Goal: Task Accomplishment & Management: Manage account settings

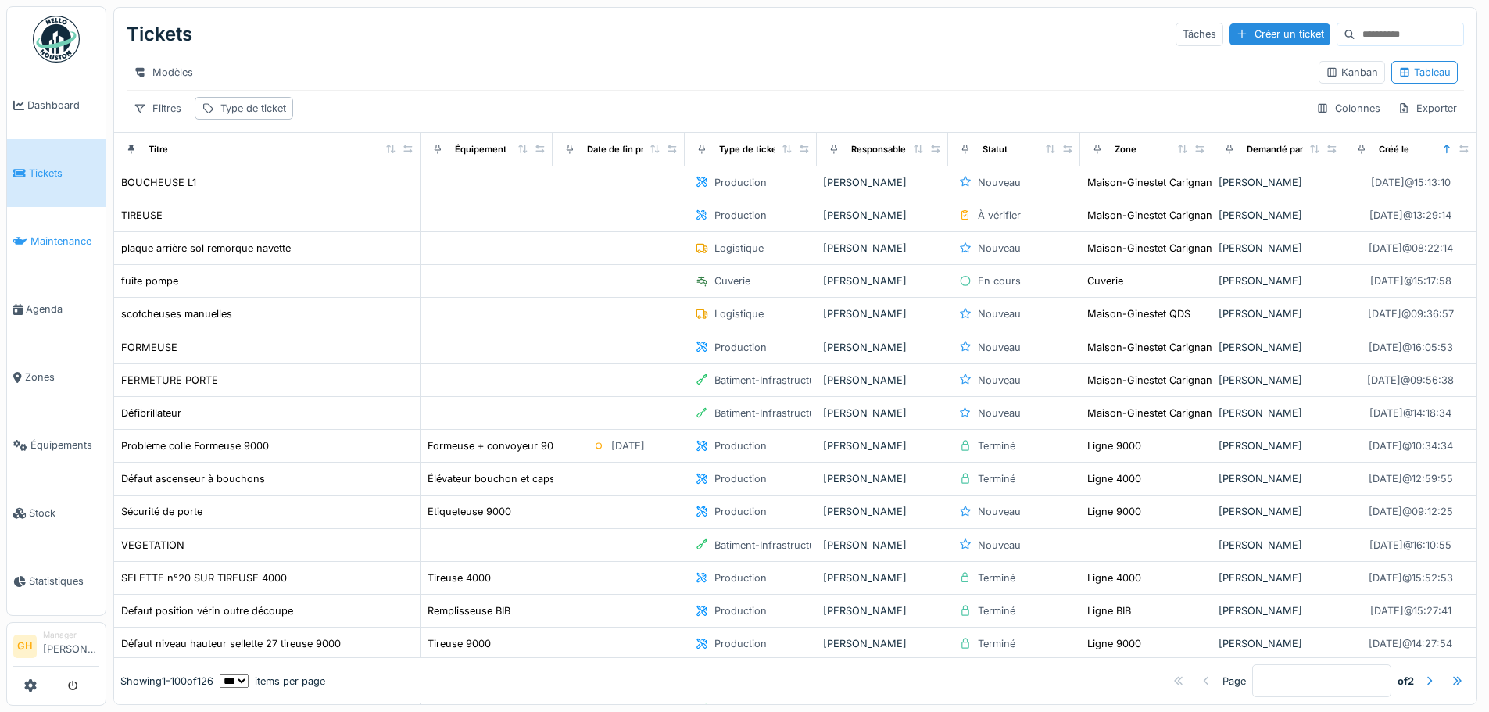
click at [59, 237] on span "Maintenance" at bounding box center [64, 241] width 69 height 15
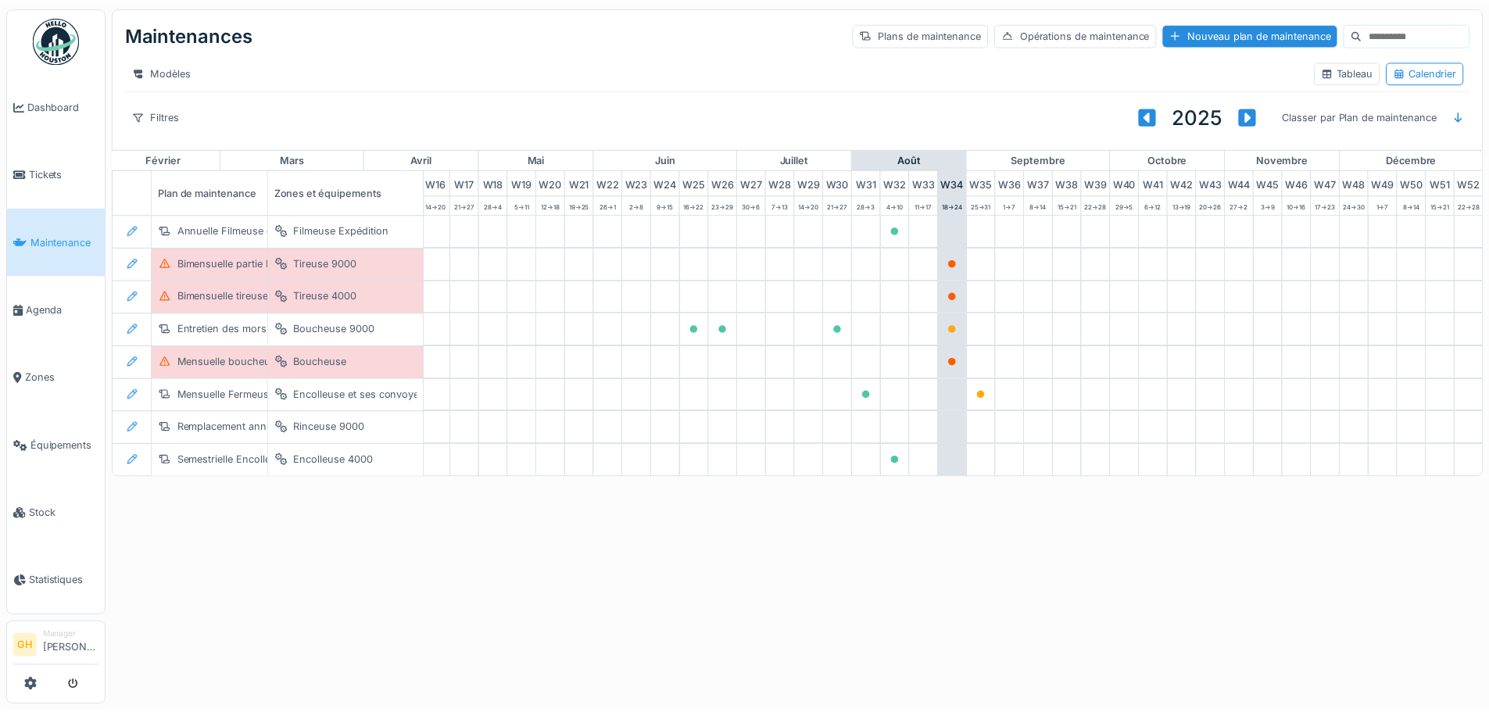
scroll to position [0, 512]
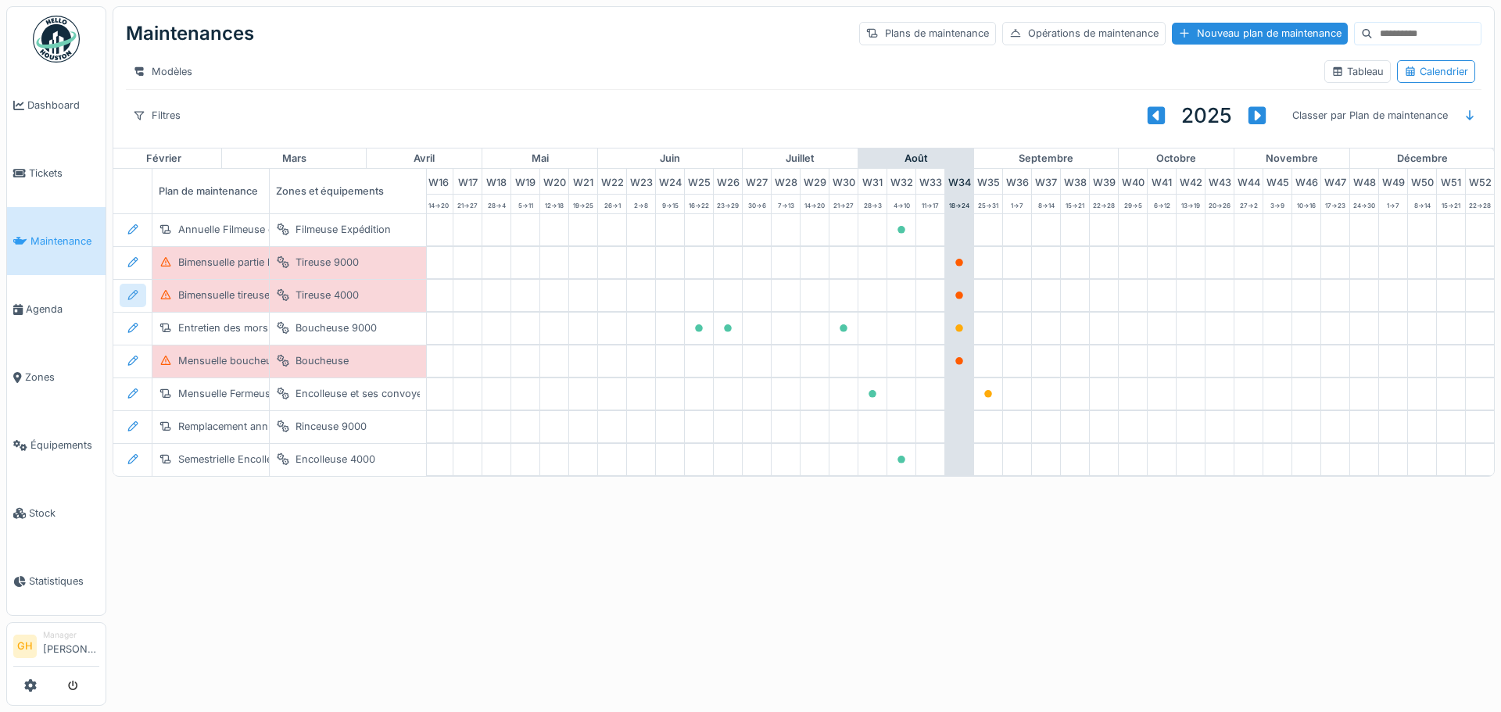
click at [133, 300] on icon at bounding box center [133, 295] width 13 height 10
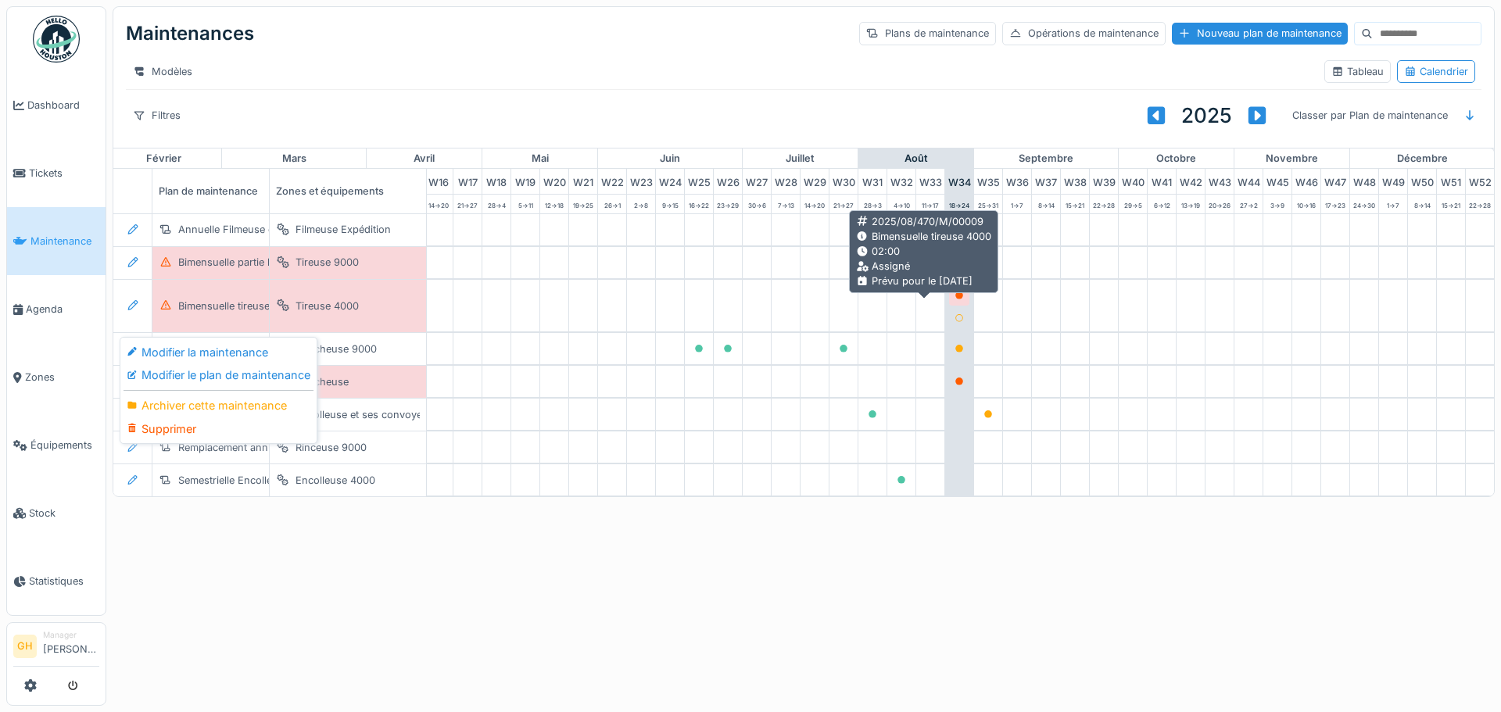
click at [955, 299] on icon at bounding box center [959, 296] width 8 height 8
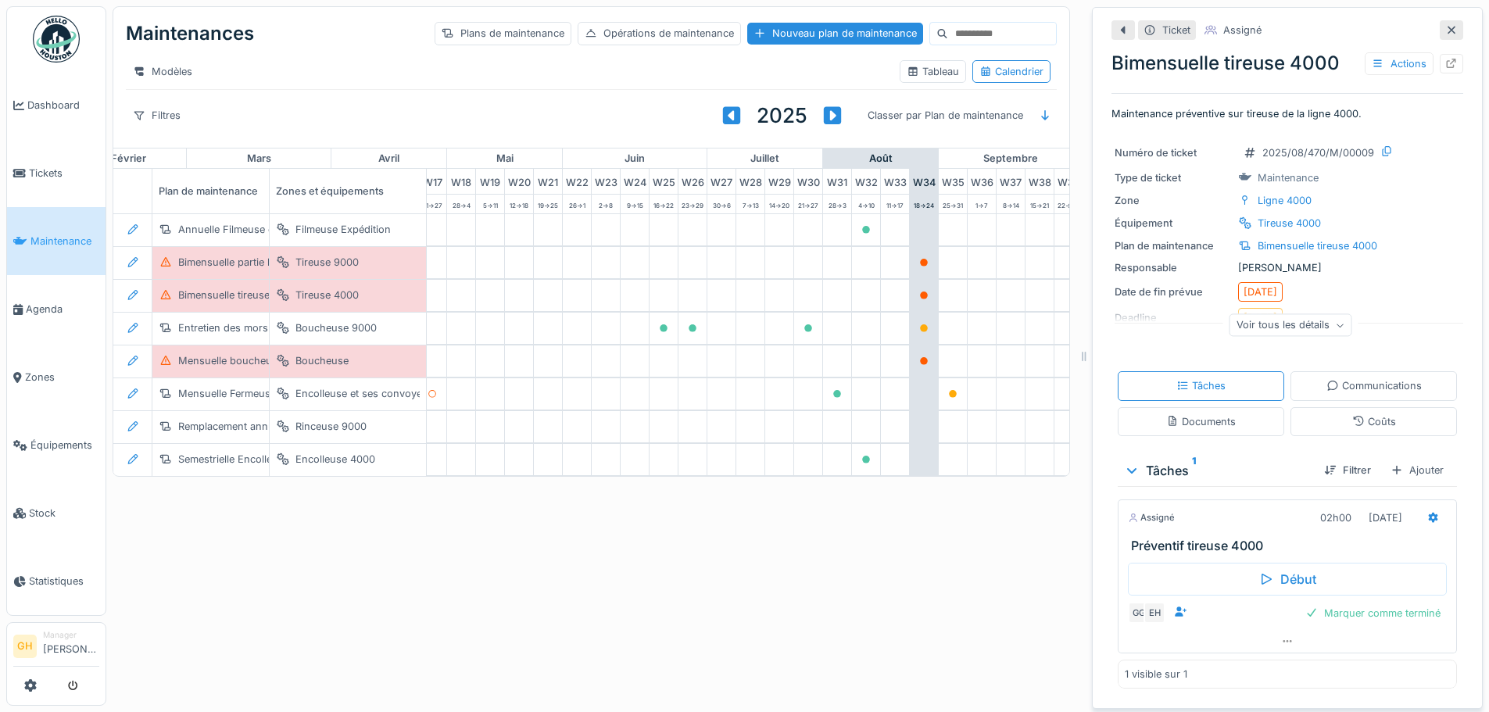
scroll to position [12, 0]
click at [1330, 603] on div "Marquer comme terminé" at bounding box center [1373, 613] width 148 height 21
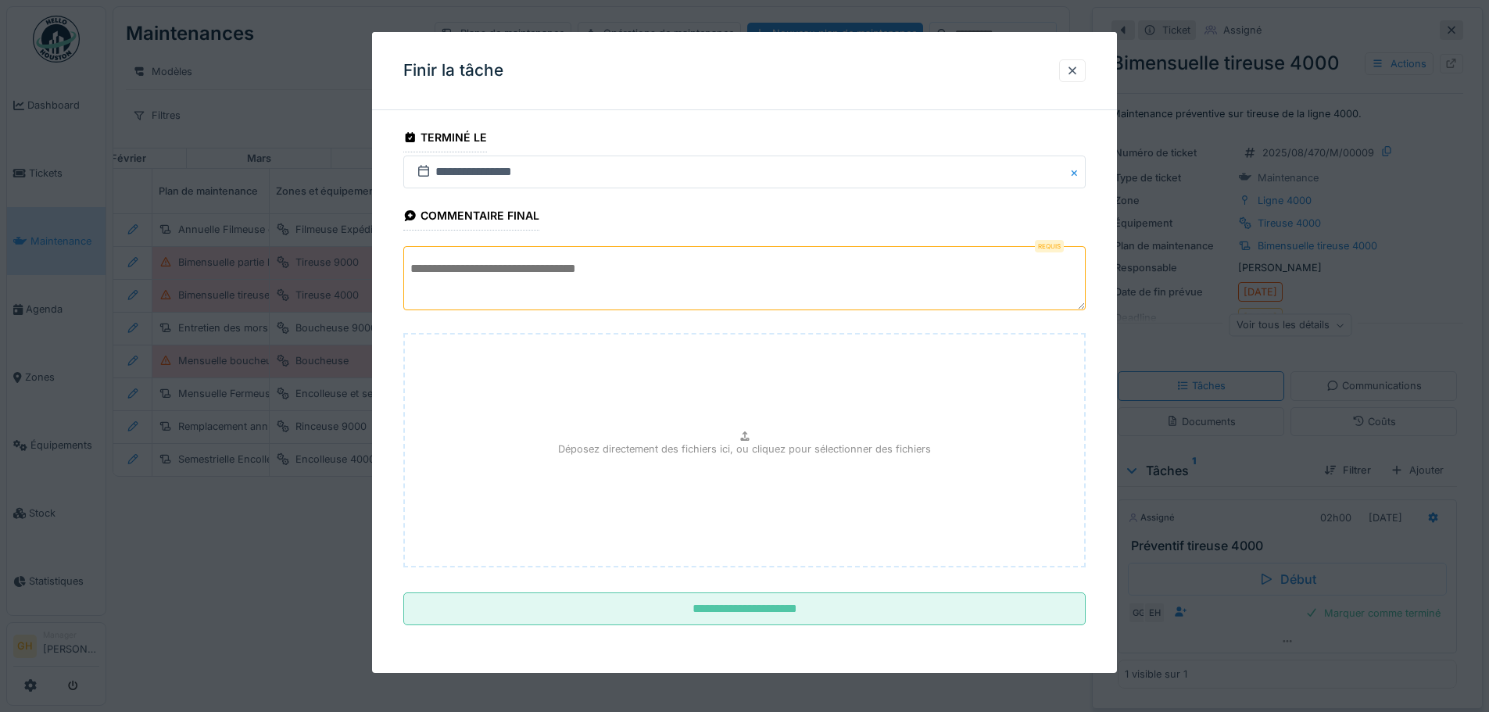
click at [654, 278] on textarea at bounding box center [744, 278] width 682 height 64
type textarea "*"
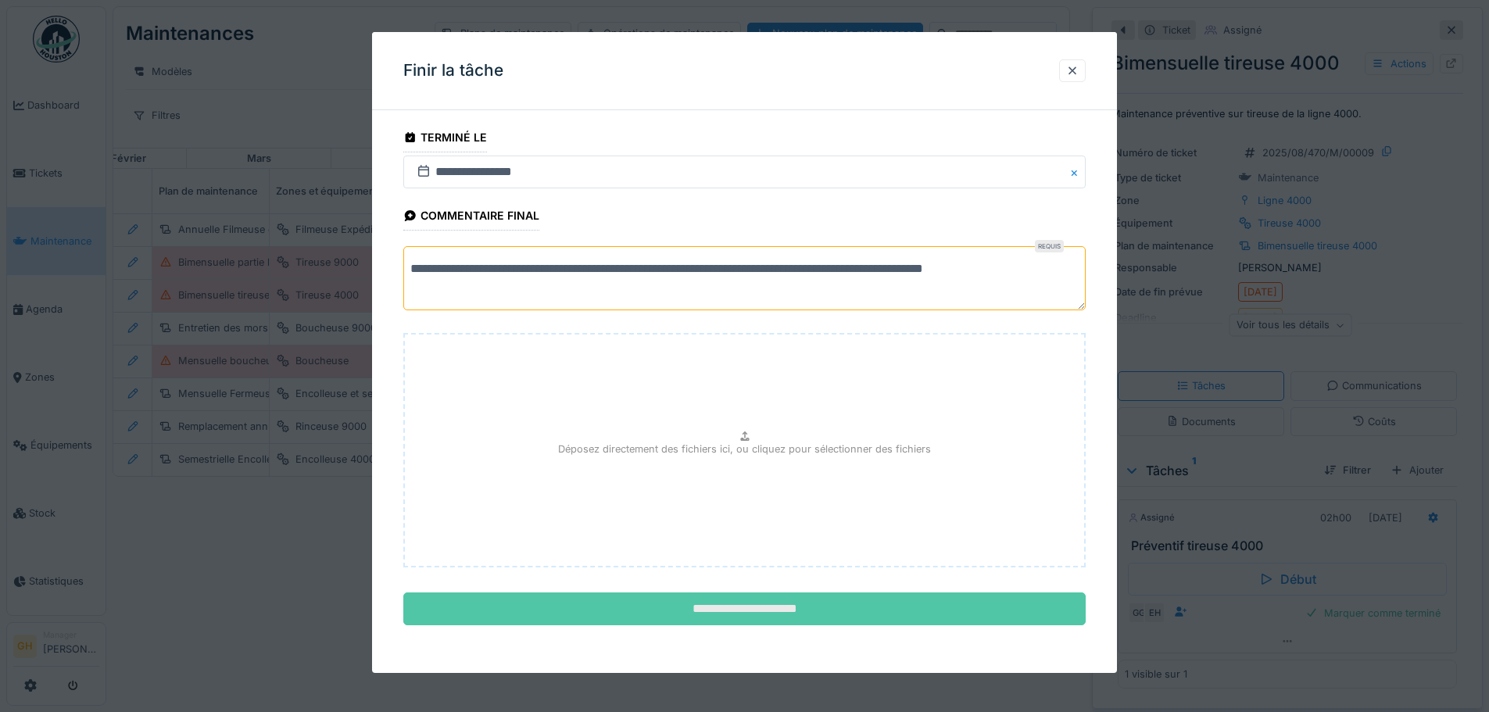
type textarea "**********"
click at [805, 610] on input "**********" at bounding box center [744, 609] width 682 height 33
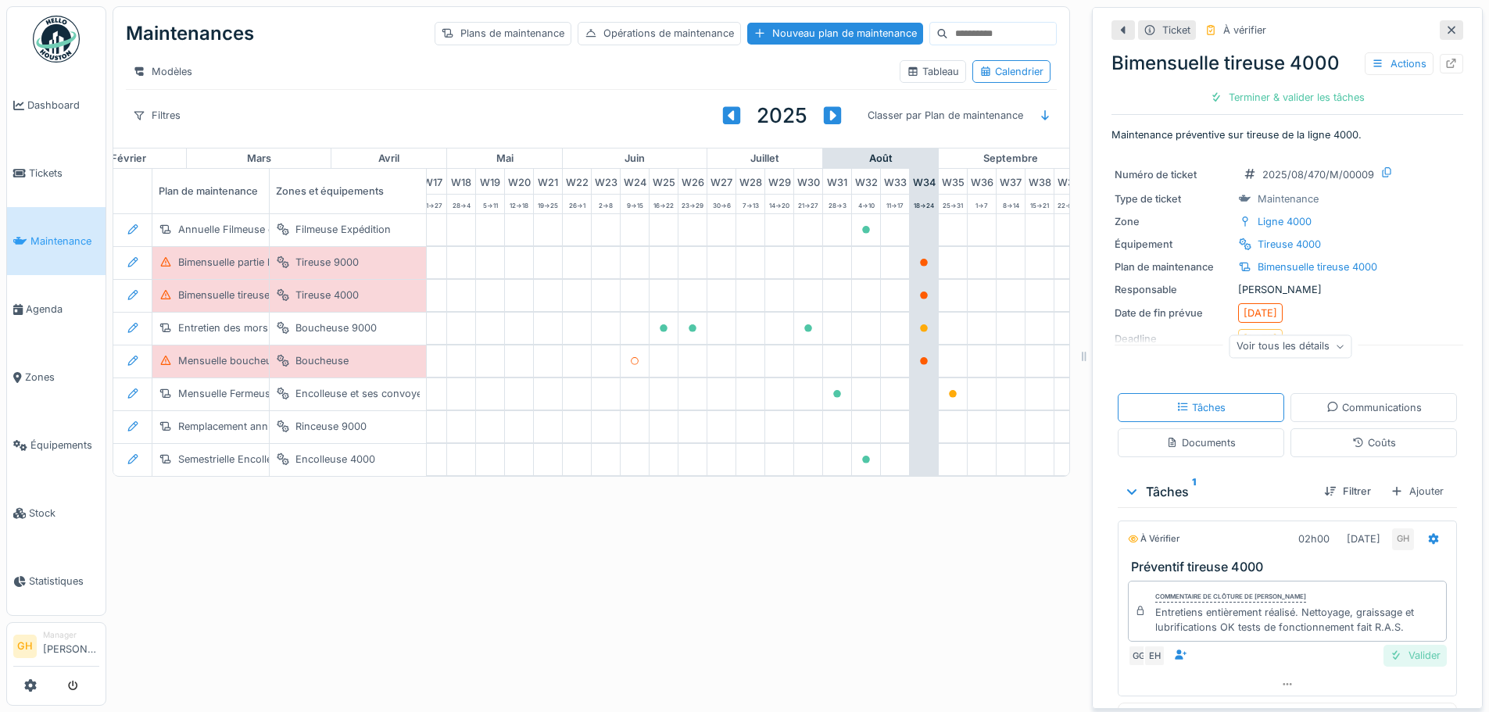
click at [1397, 646] on div "Valider" at bounding box center [1415, 655] width 63 height 21
click at [1255, 87] on div "Clôturer le ticket" at bounding box center [1288, 97] width 109 height 21
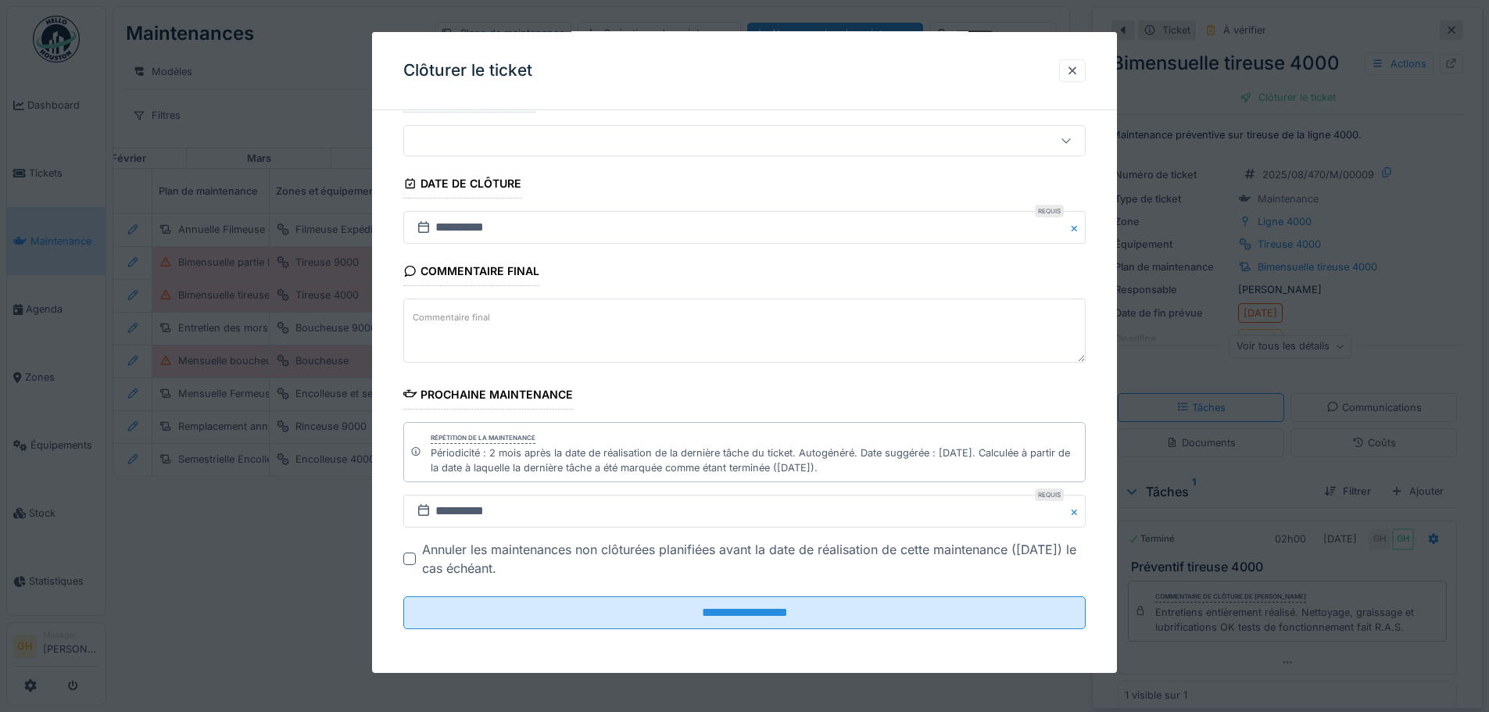
scroll to position [0, 0]
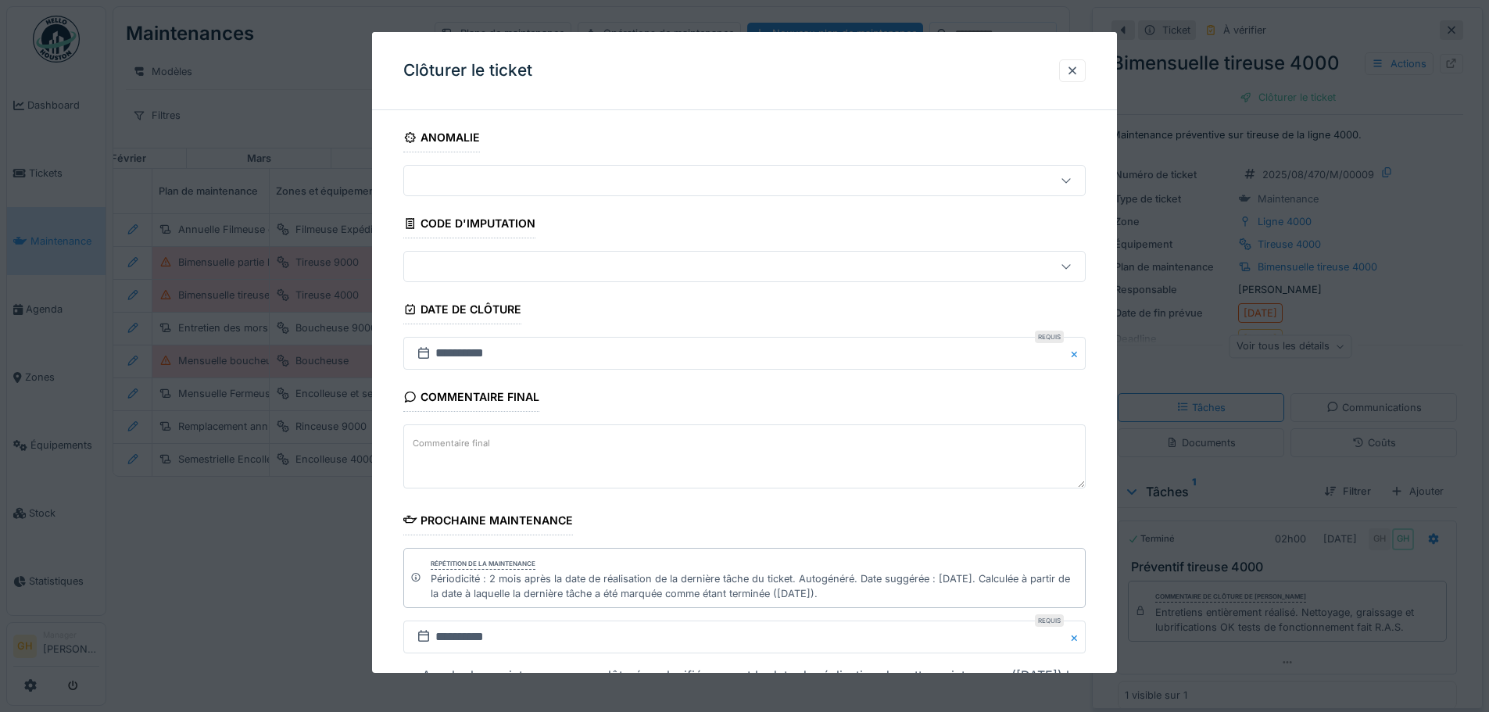
click at [682, 449] on textarea "Commentaire final" at bounding box center [744, 456] width 682 height 64
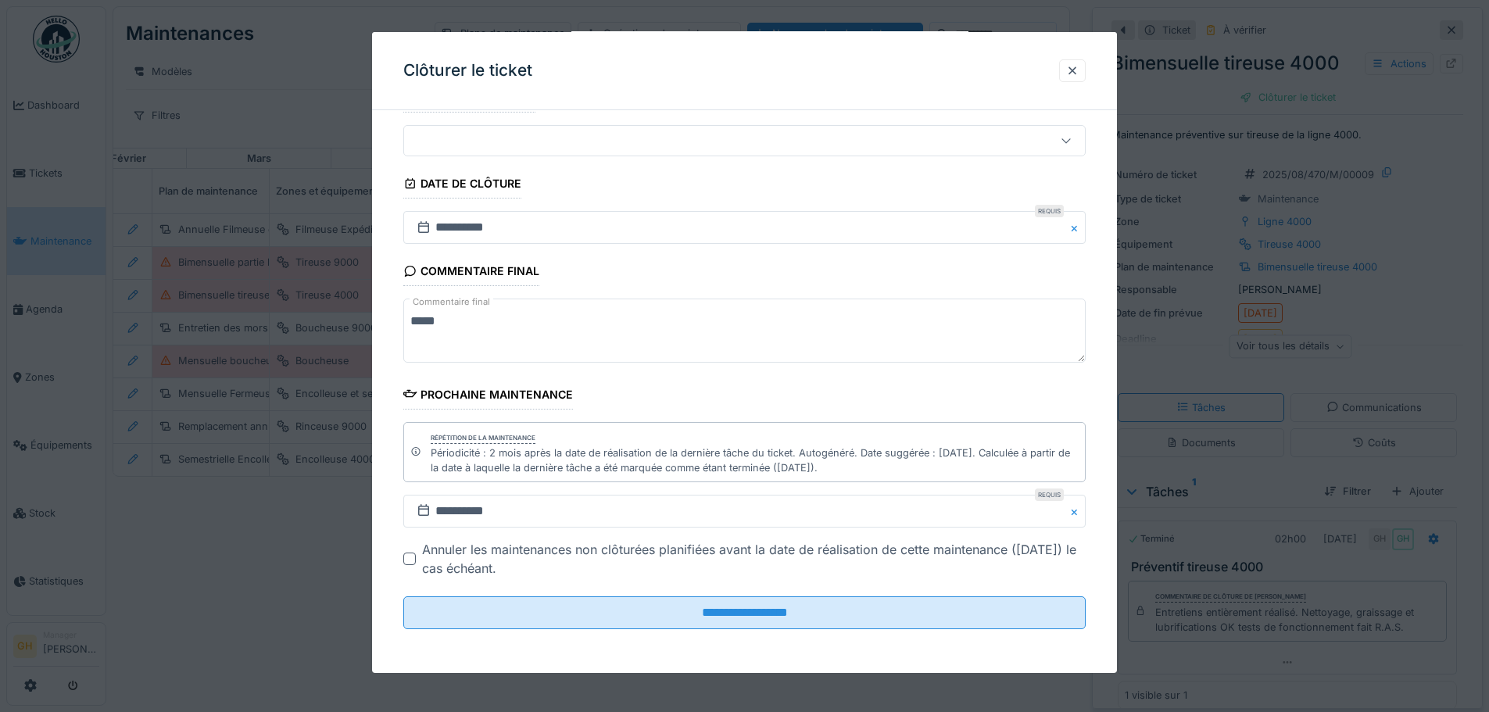
scroll to position [12, 0]
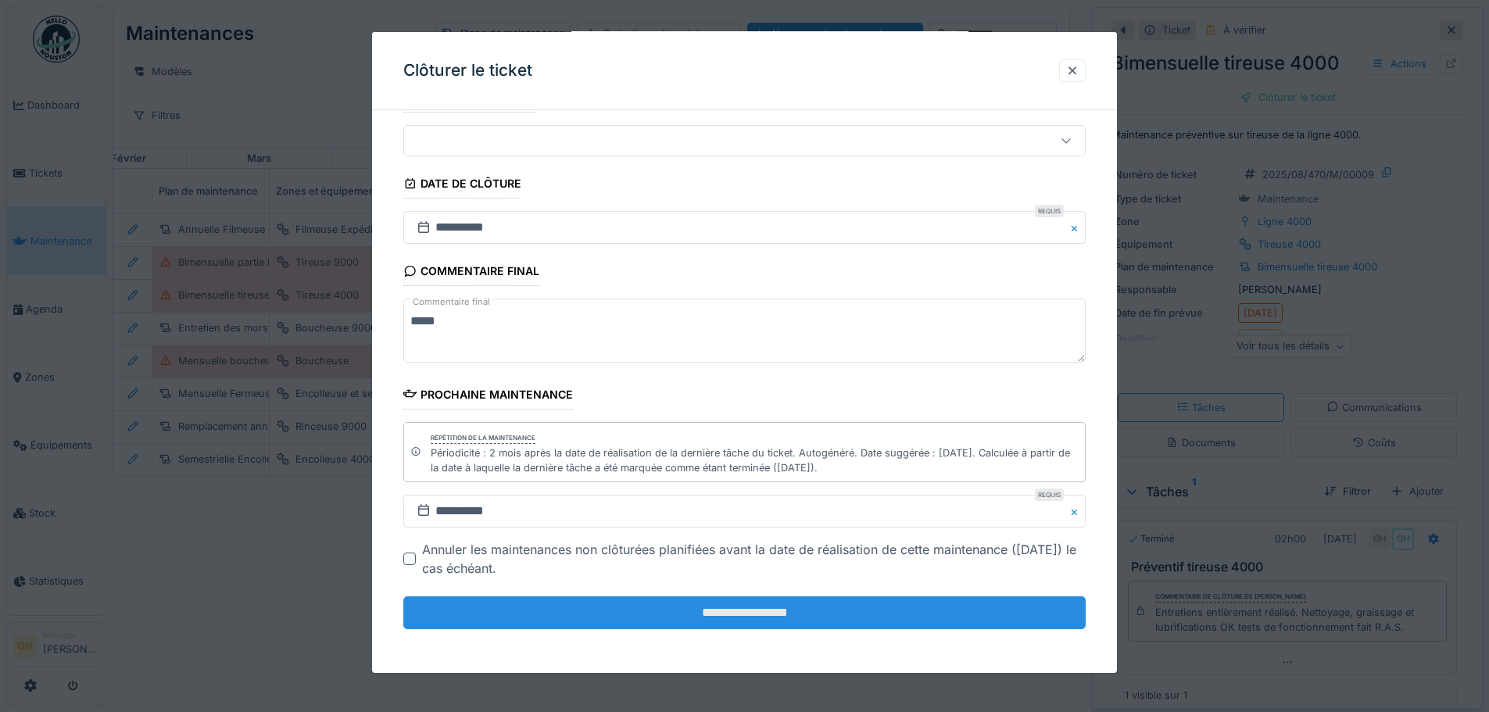
type textarea "*****"
click at [783, 617] on input "**********" at bounding box center [744, 612] width 682 height 33
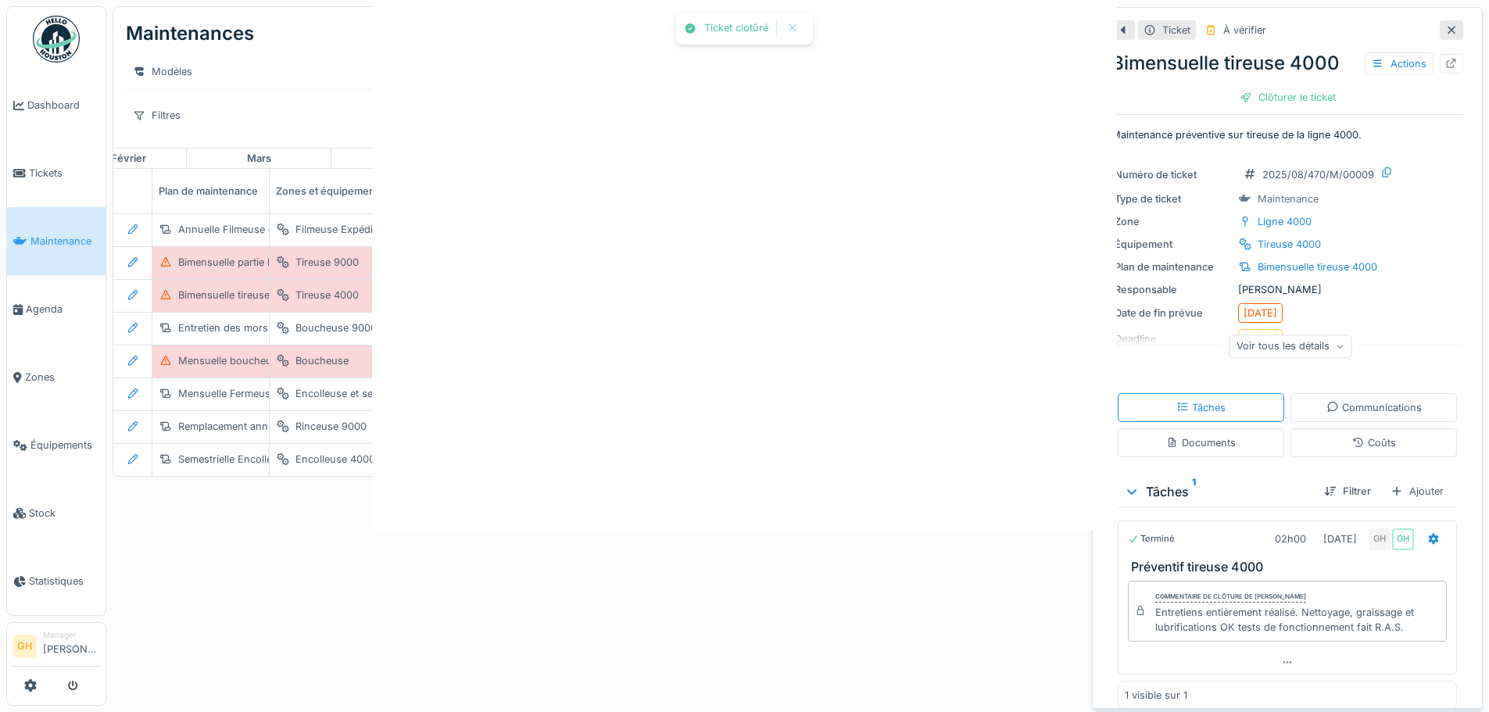
scroll to position [0, 0]
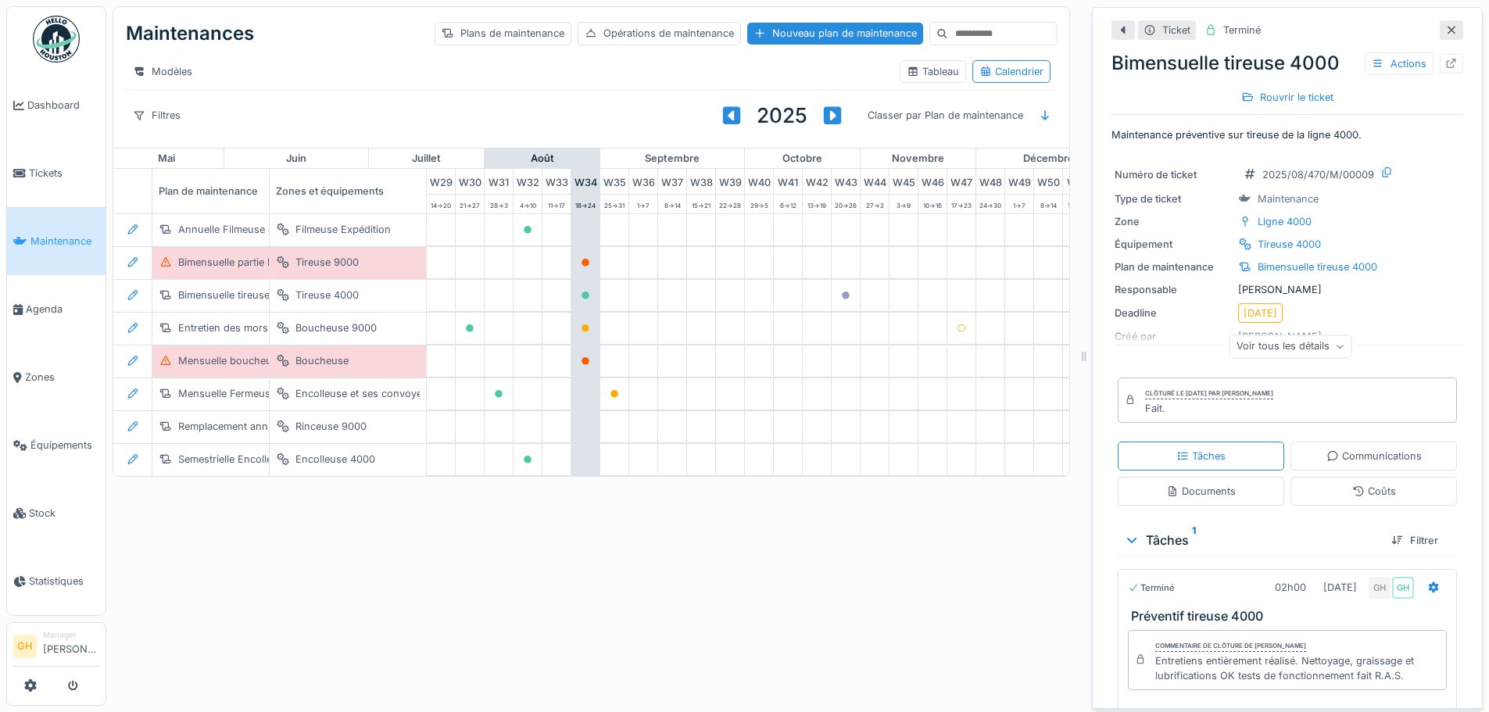
scroll to position [0, 862]
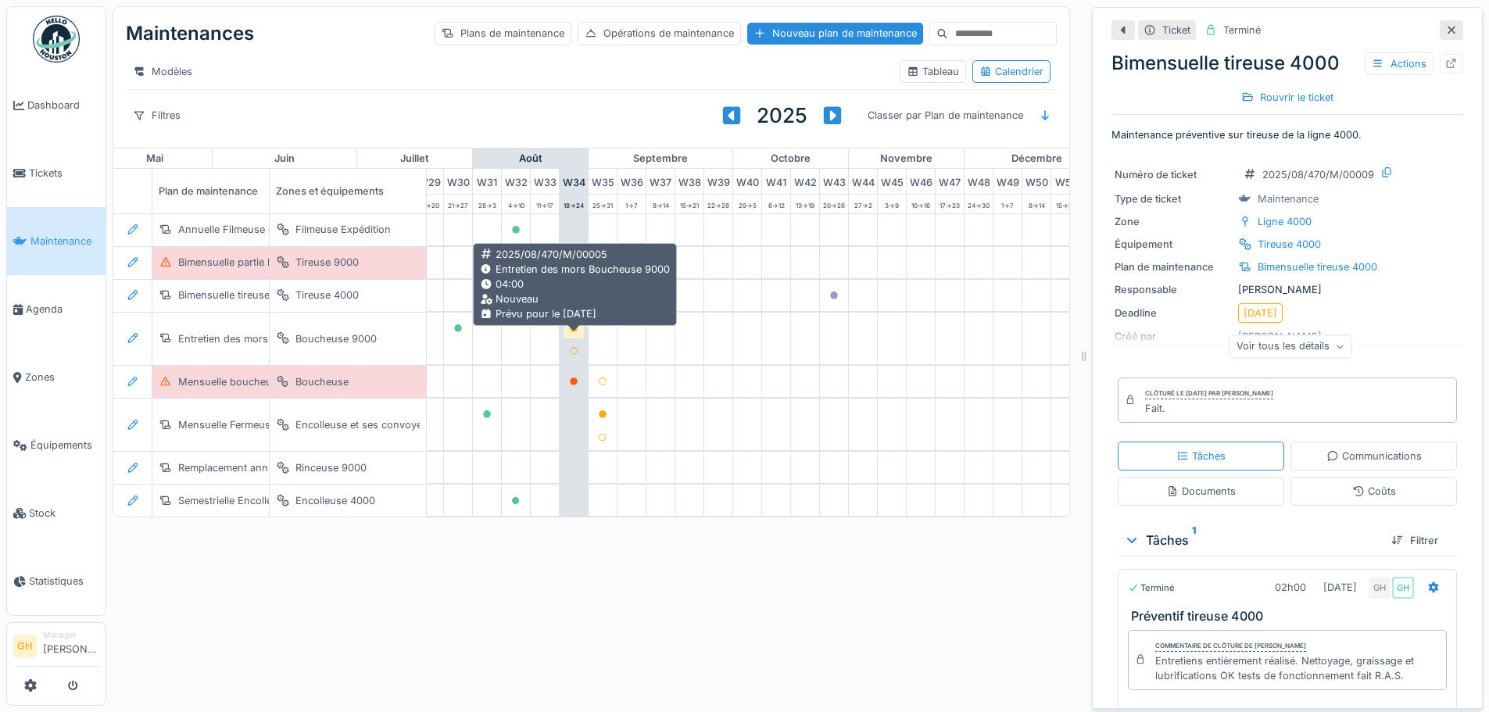
click at [574, 328] on icon at bounding box center [574, 328] width 8 height 8
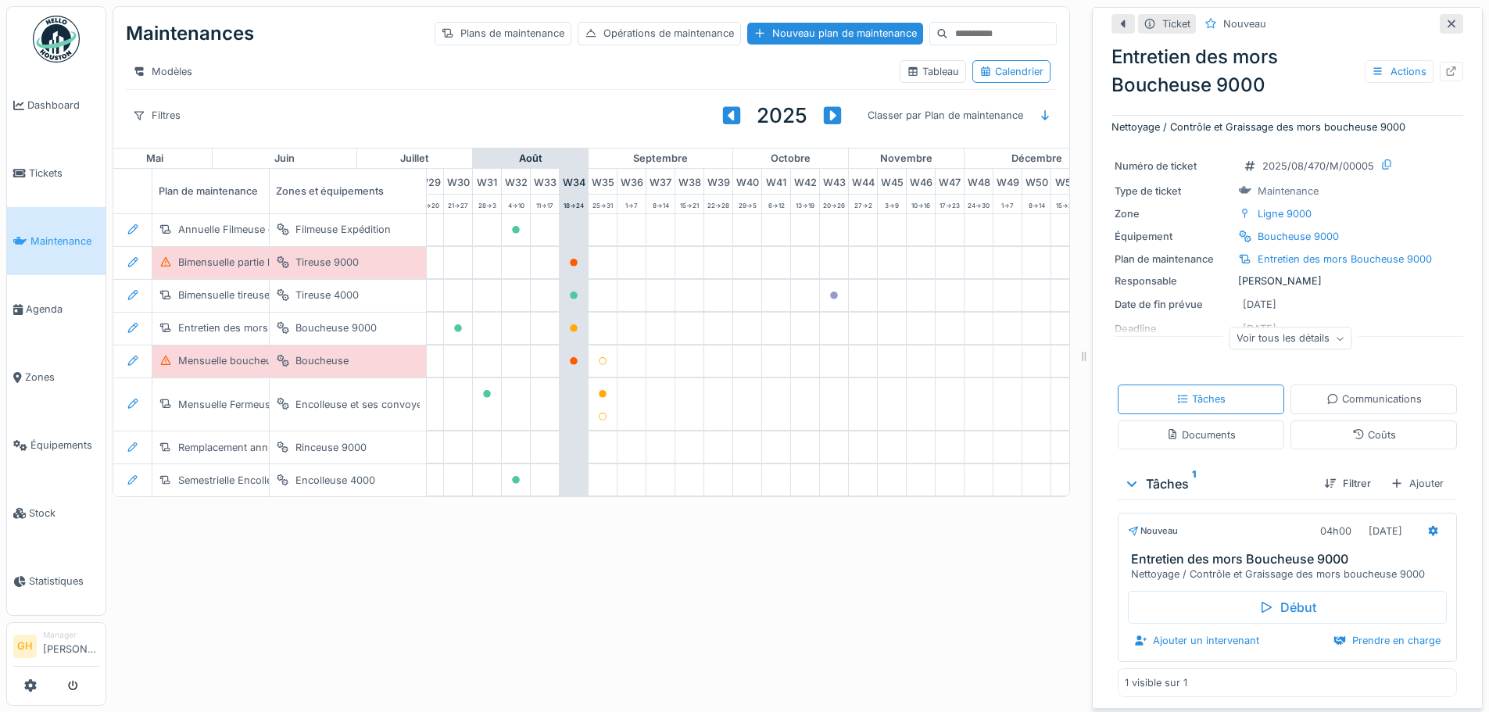
scroll to position [18, 0]
click at [1420, 518] on div at bounding box center [1433, 529] width 27 height 23
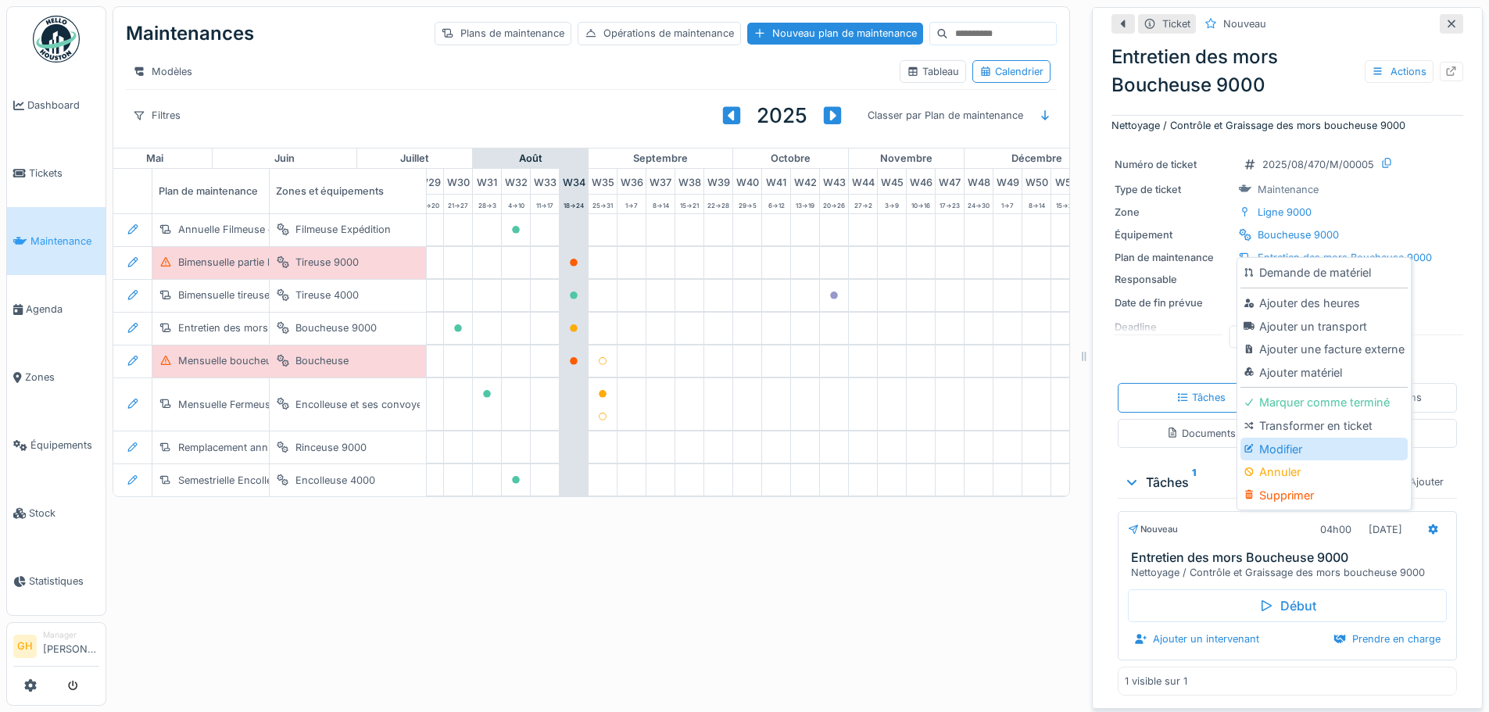
click at [1315, 438] on div "Modifier" at bounding box center [1324, 449] width 167 height 23
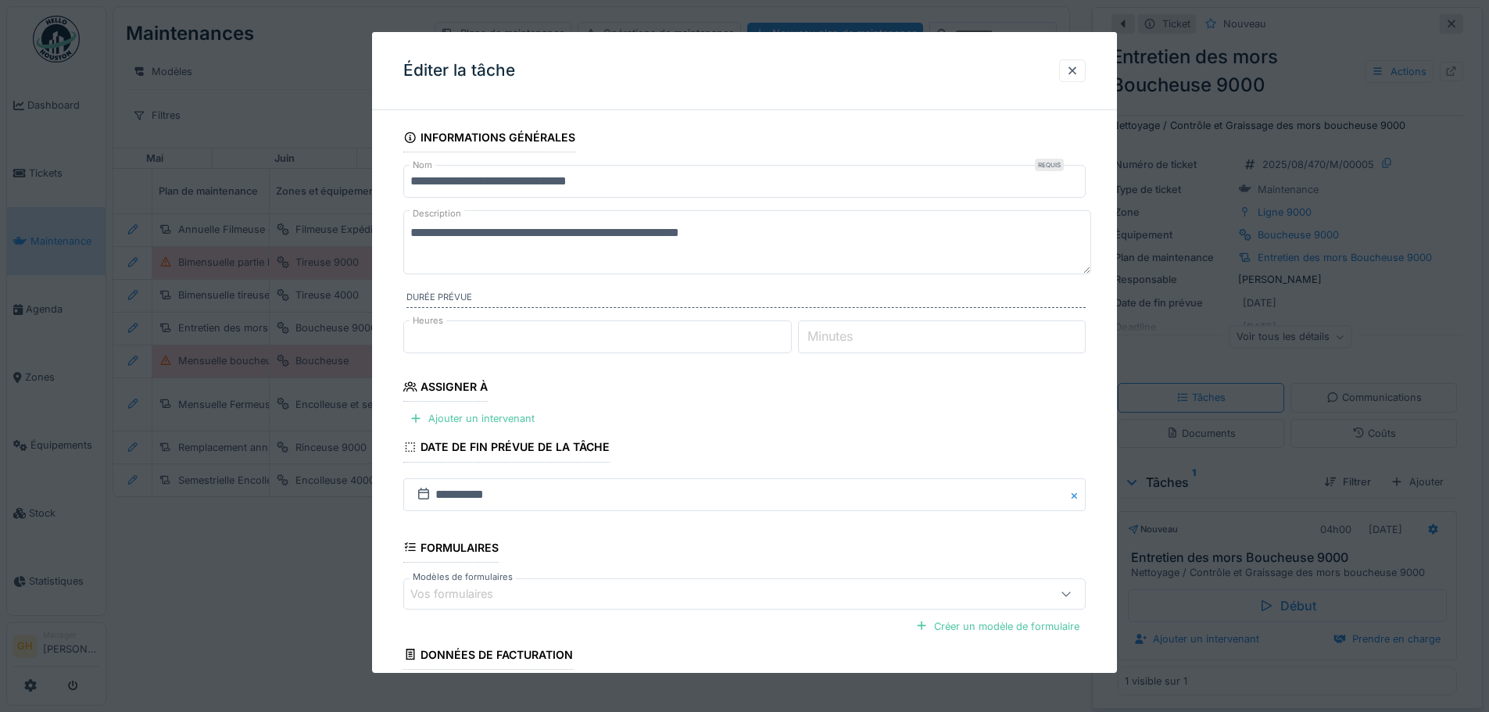
scroll to position [0, 0]
click at [453, 492] on input "**********" at bounding box center [744, 494] width 682 height 33
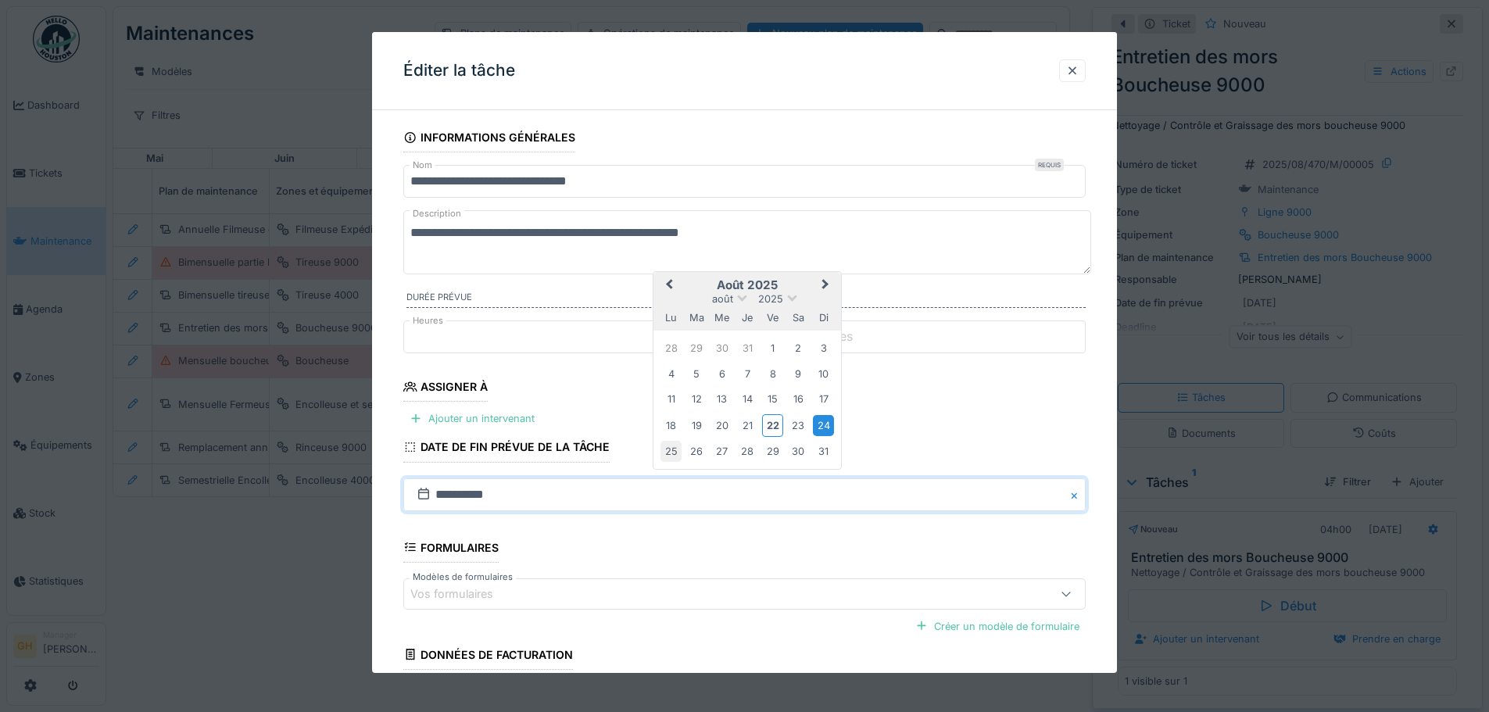
click at [671, 458] on div "25" at bounding box center [671, 451] width 21 height 21
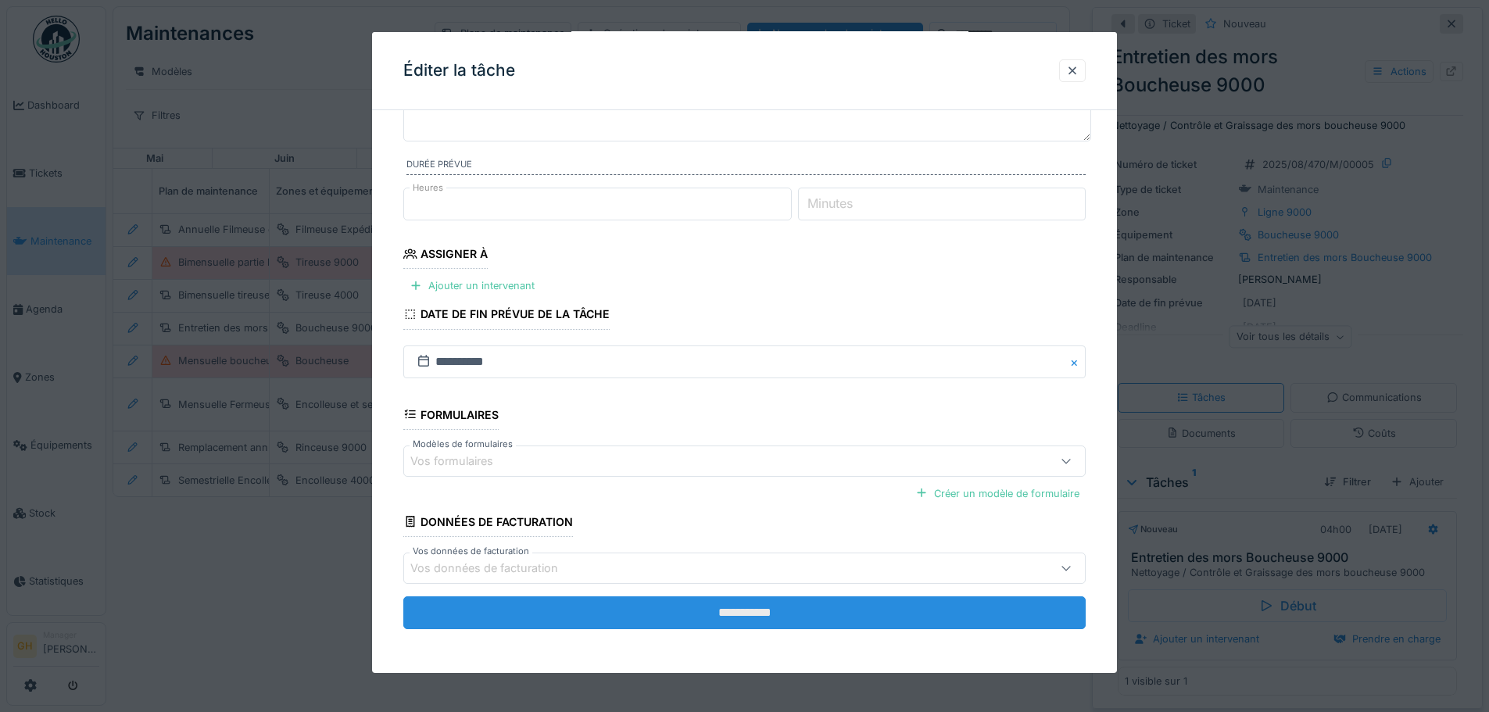
scroll to position [12, 0]
click at [837, 606] on input "**********" at bounding box center [744, 612] width 682 height 33
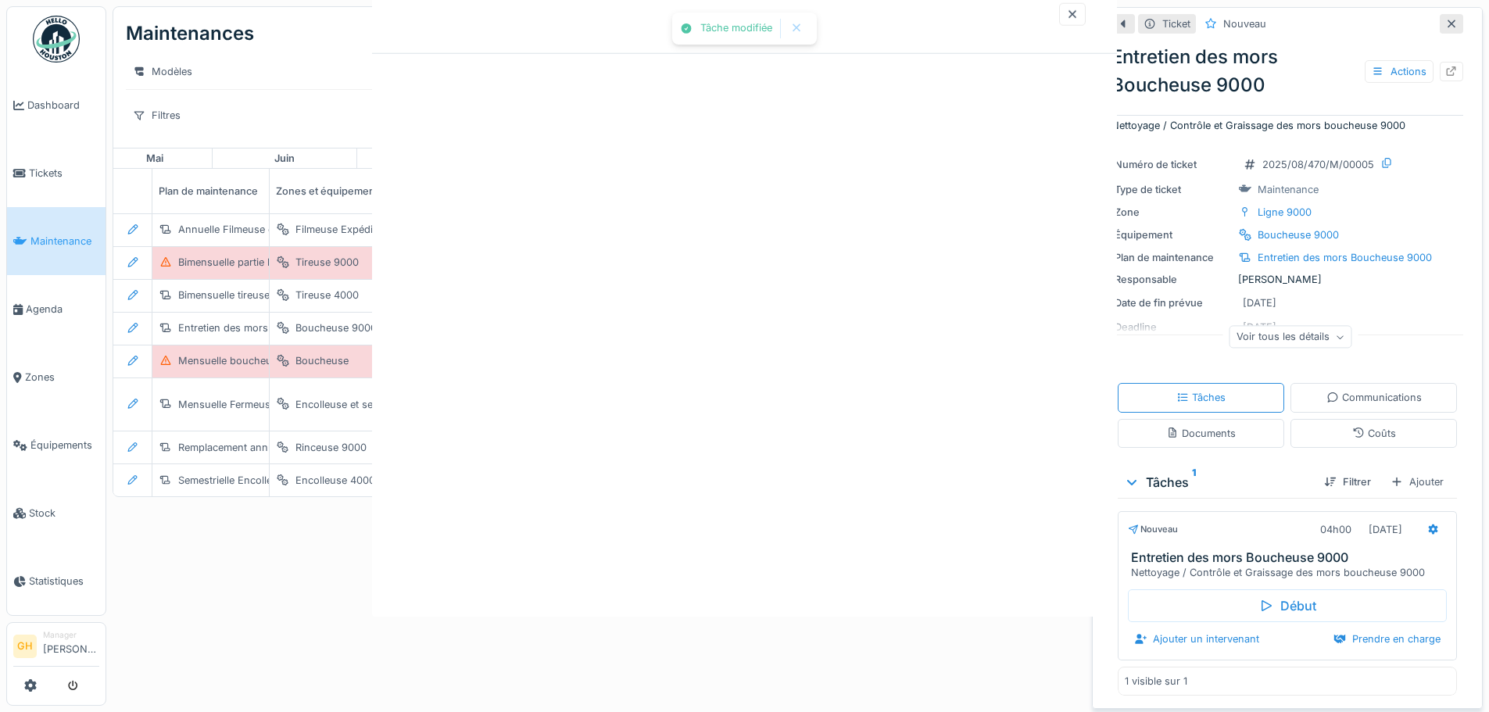
scroll to position [0, 0]
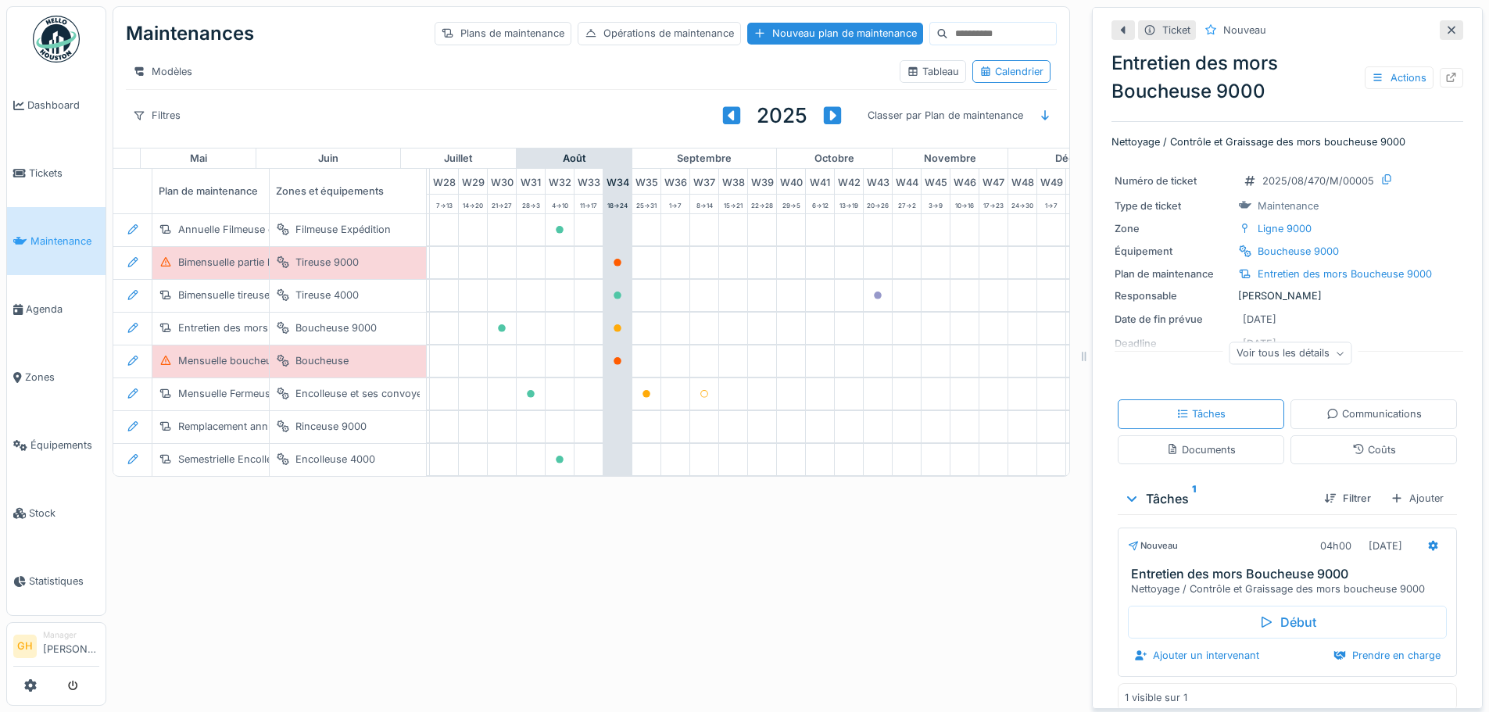
scroll to position [0, 862]
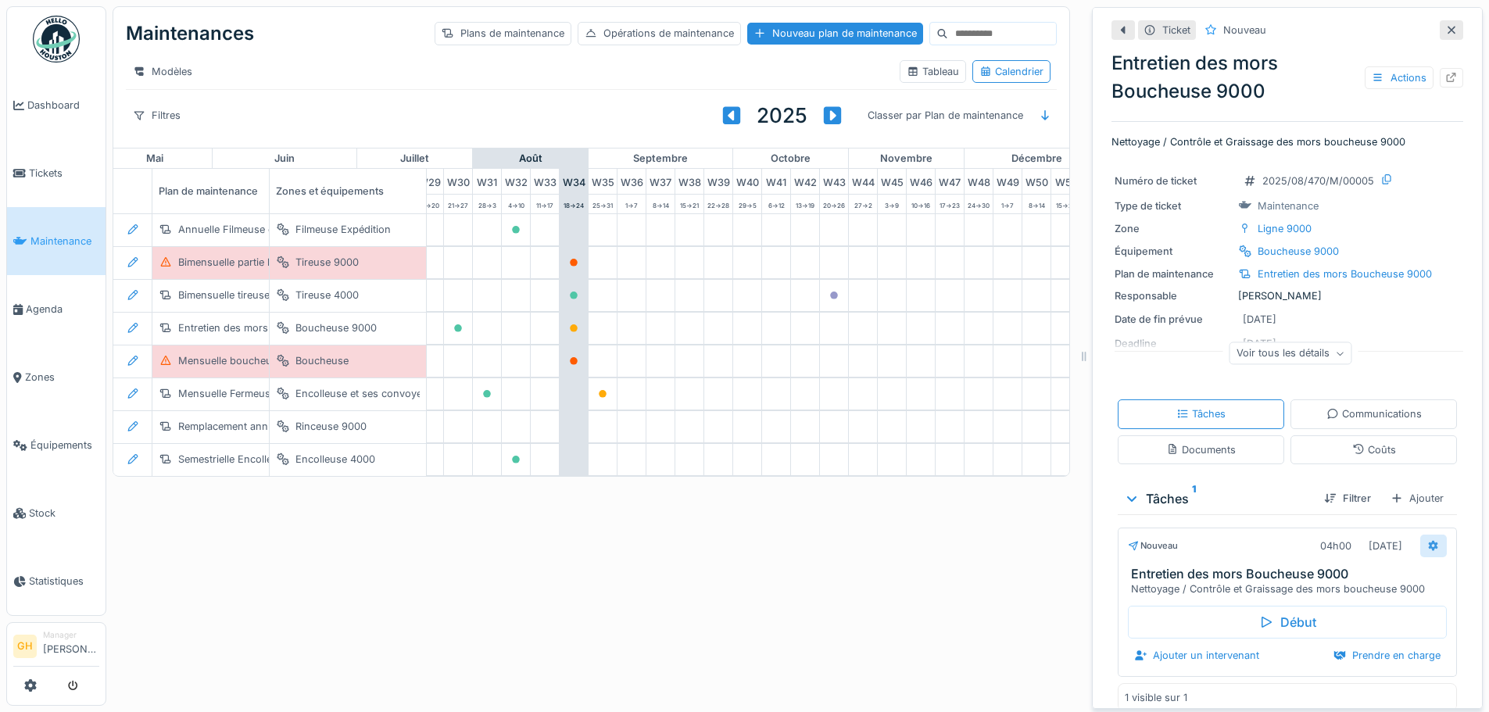
click at [1420, 538] on div at bounding box center [1433, 546] width 27 height 23
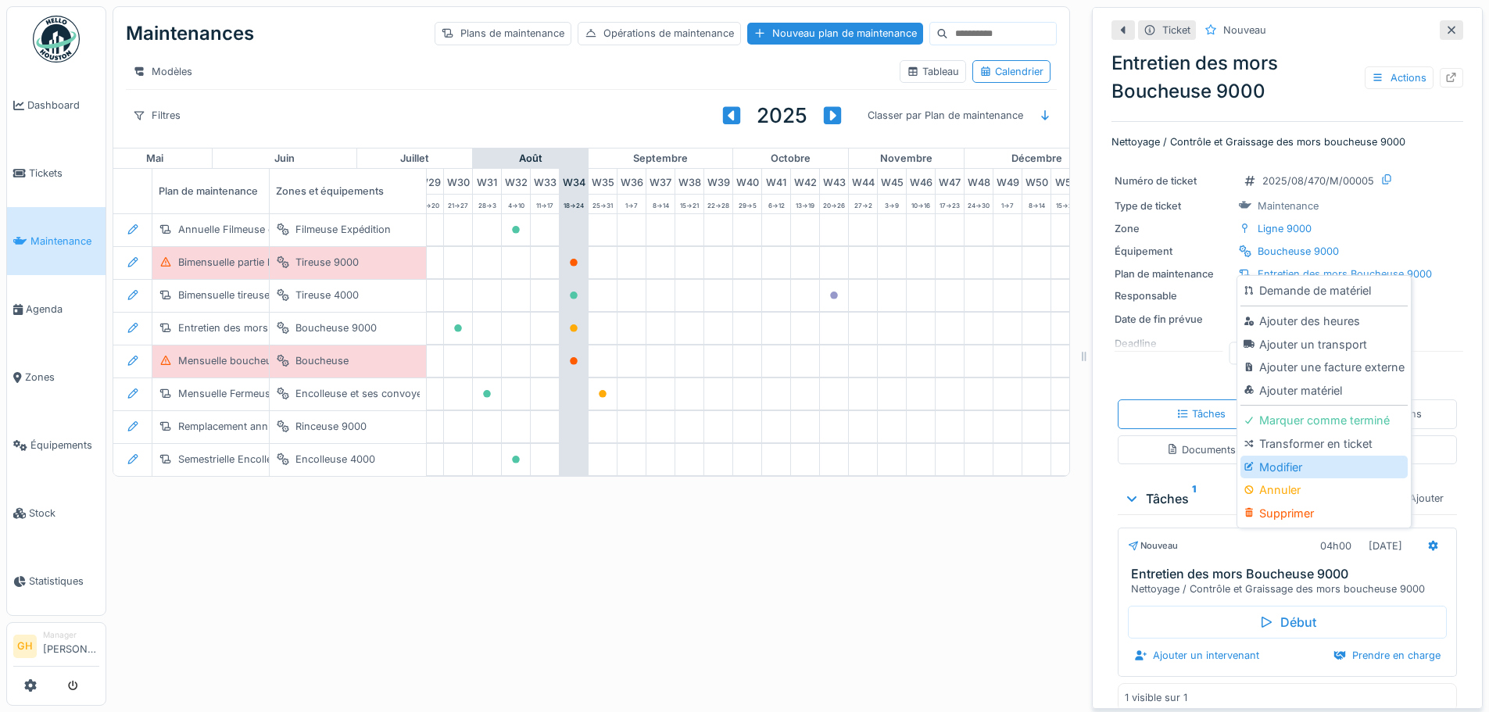
click at [1315, 456] on div "Modifier" at bounding box center [1324, 467] width 167 height 23
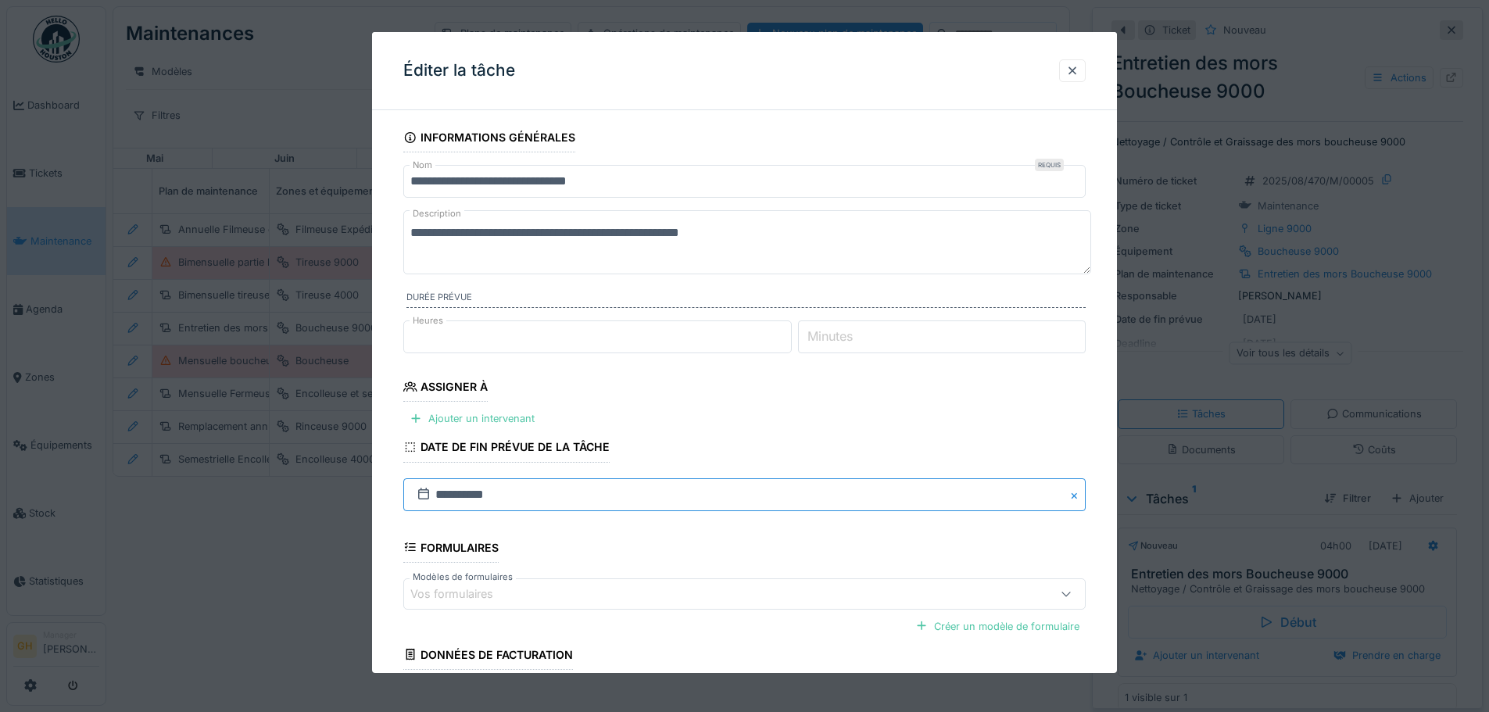
click at [637, 498] on input "**********" at bounding box center [744, 494] width 682 height 33
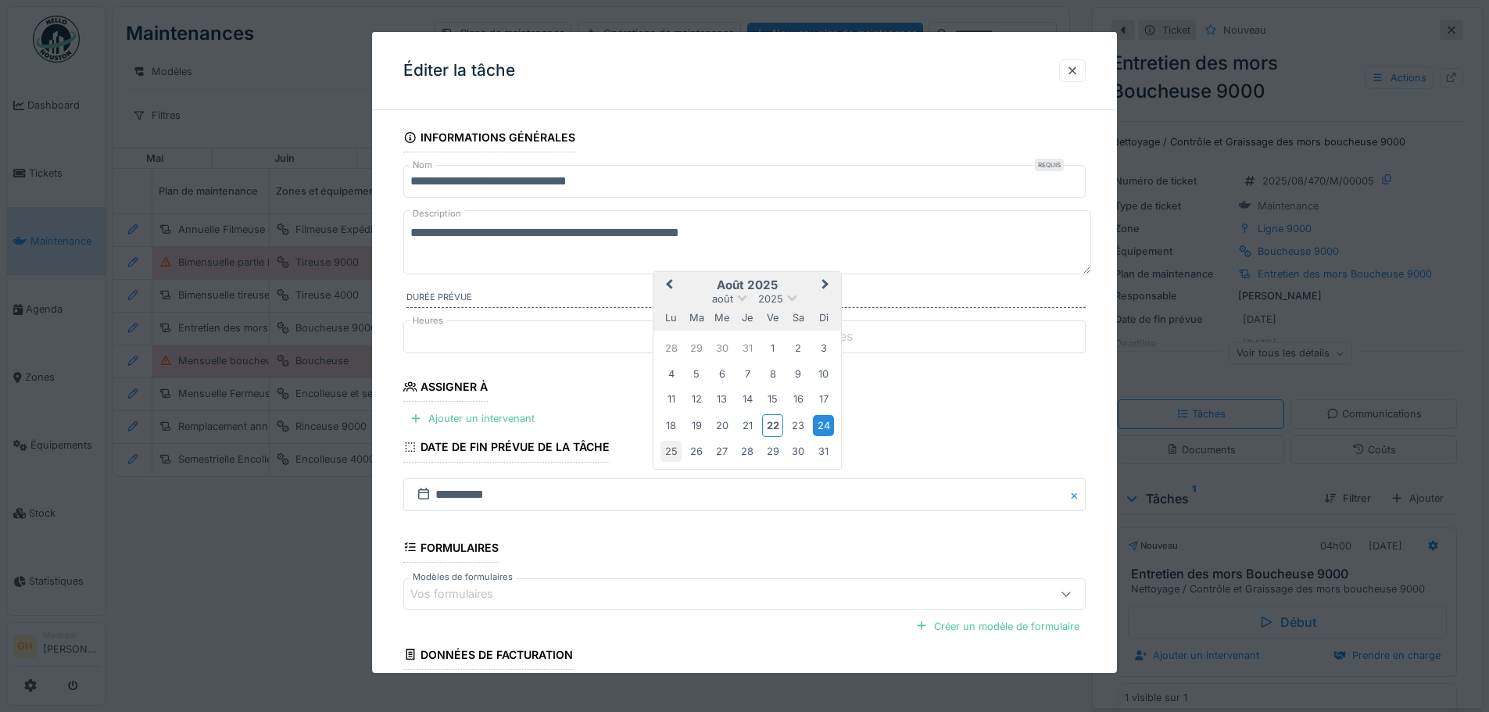
click at [671, 457] on div "25" at bounding box center [671, 451] width 21 height 21
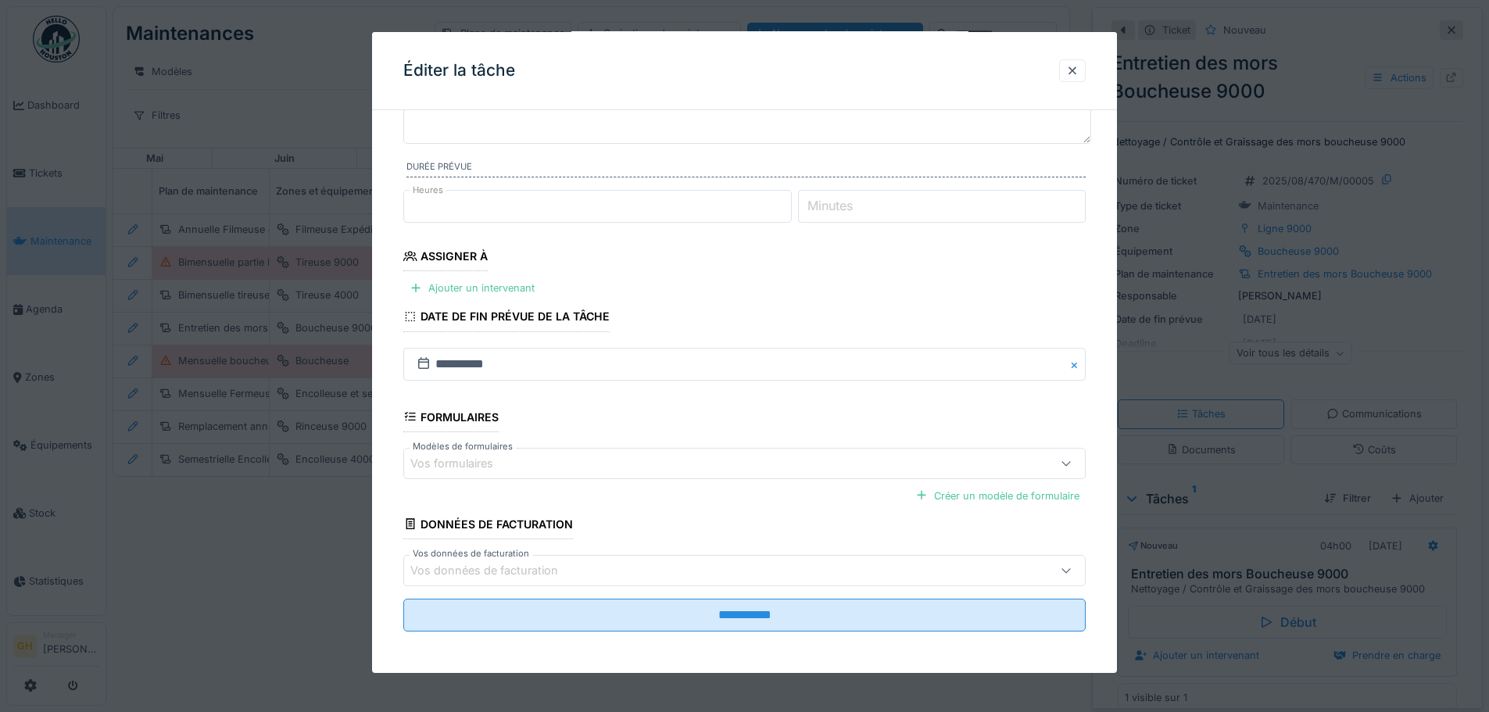
scroll to position [133, 0]
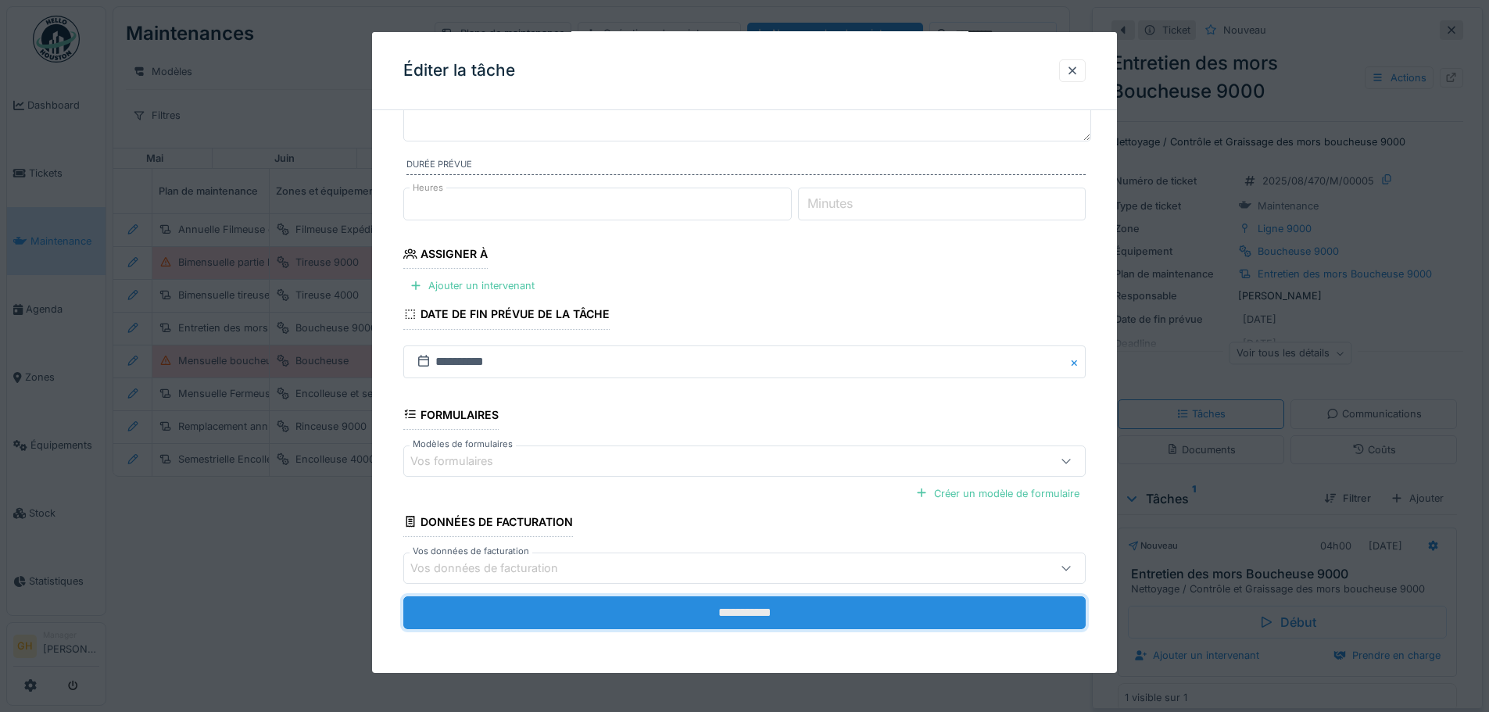
click at [609, 606] on input "**********" at bounding box center [744, 612] width 682 height 33
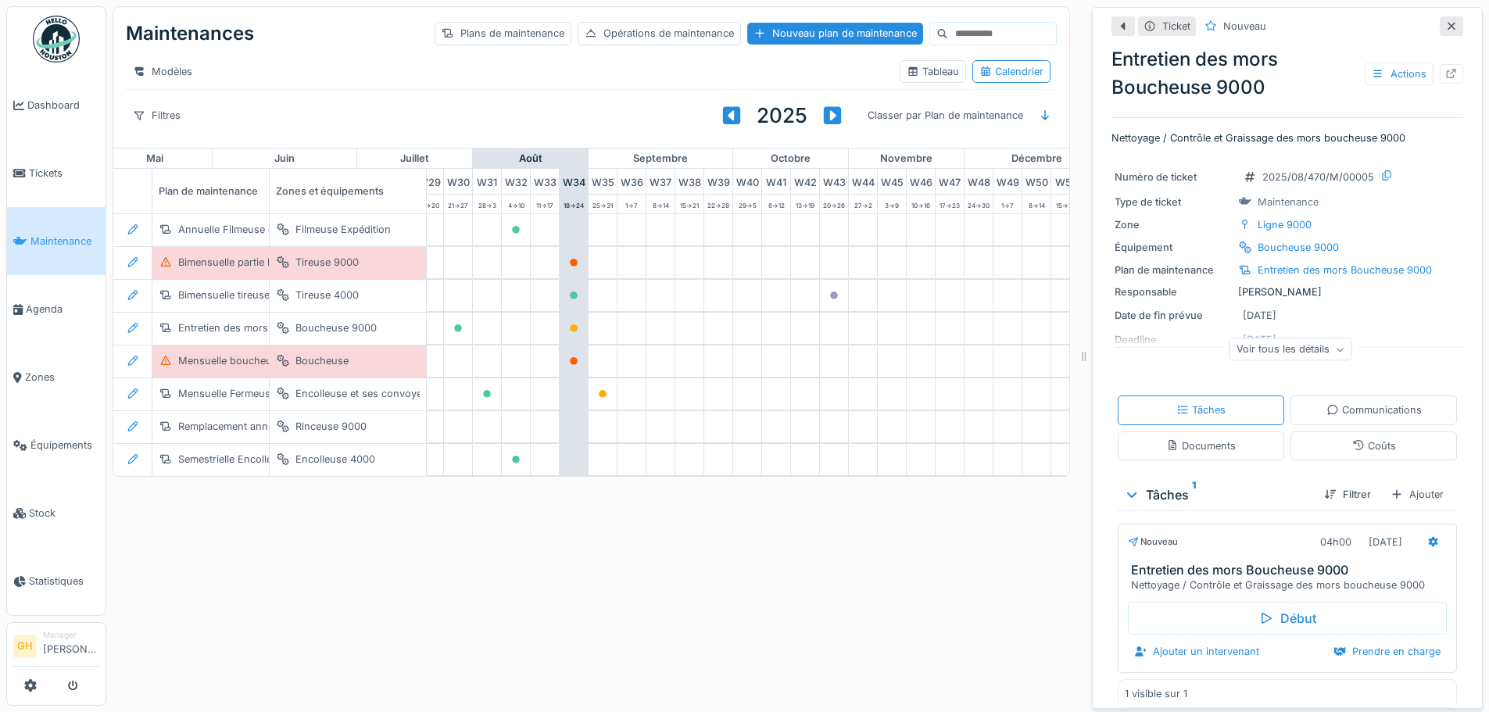
scroll to position [0, 0]
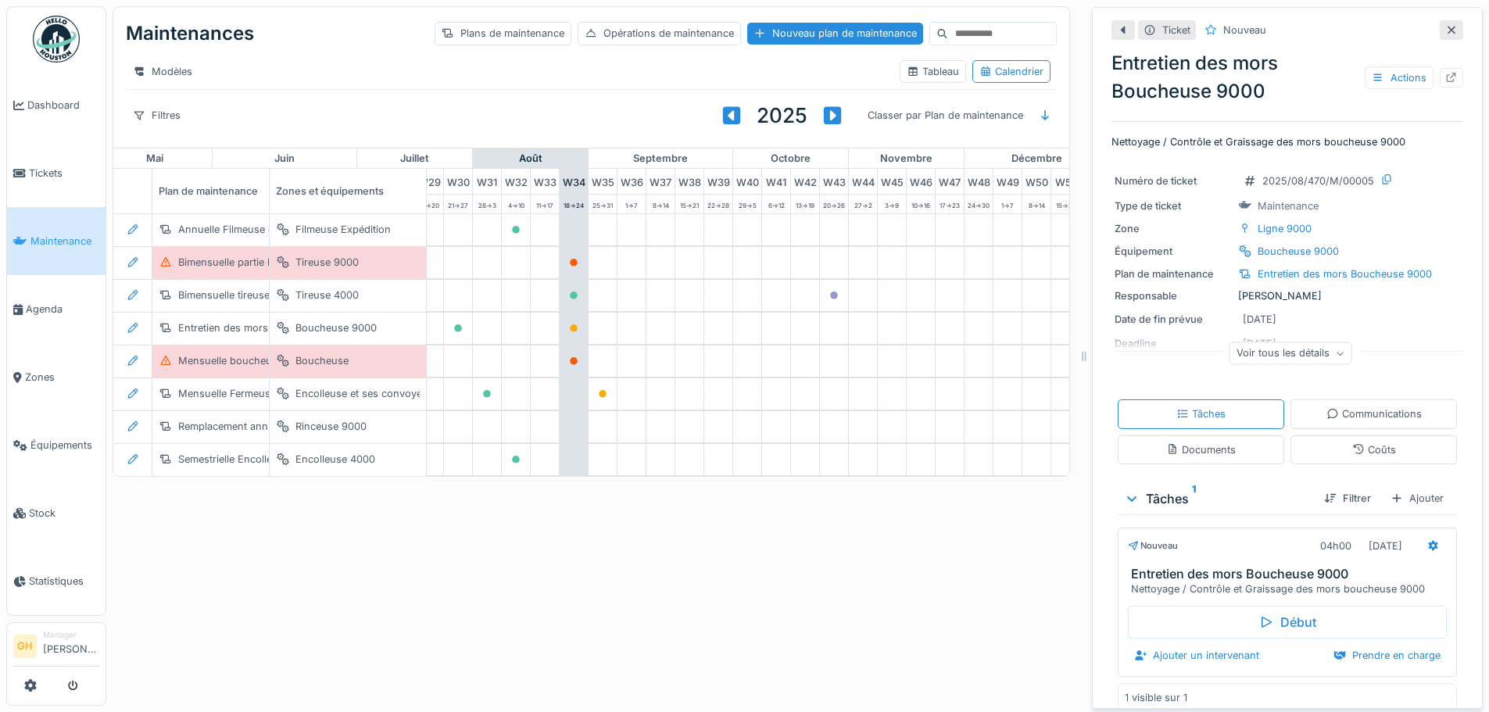
click at [1445, 25] on icon at bounding box center [1451, 30] width 13 height 10
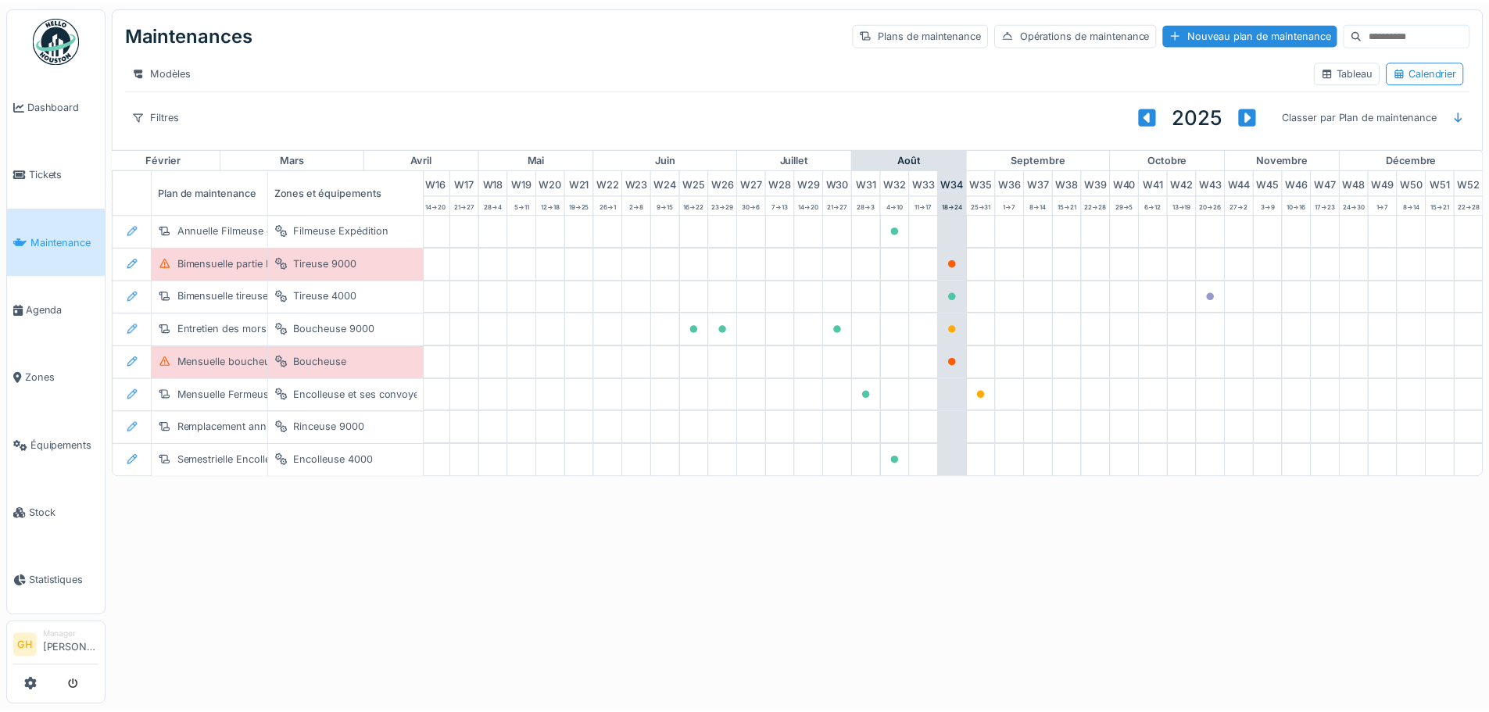
scroll to position [0, 512]
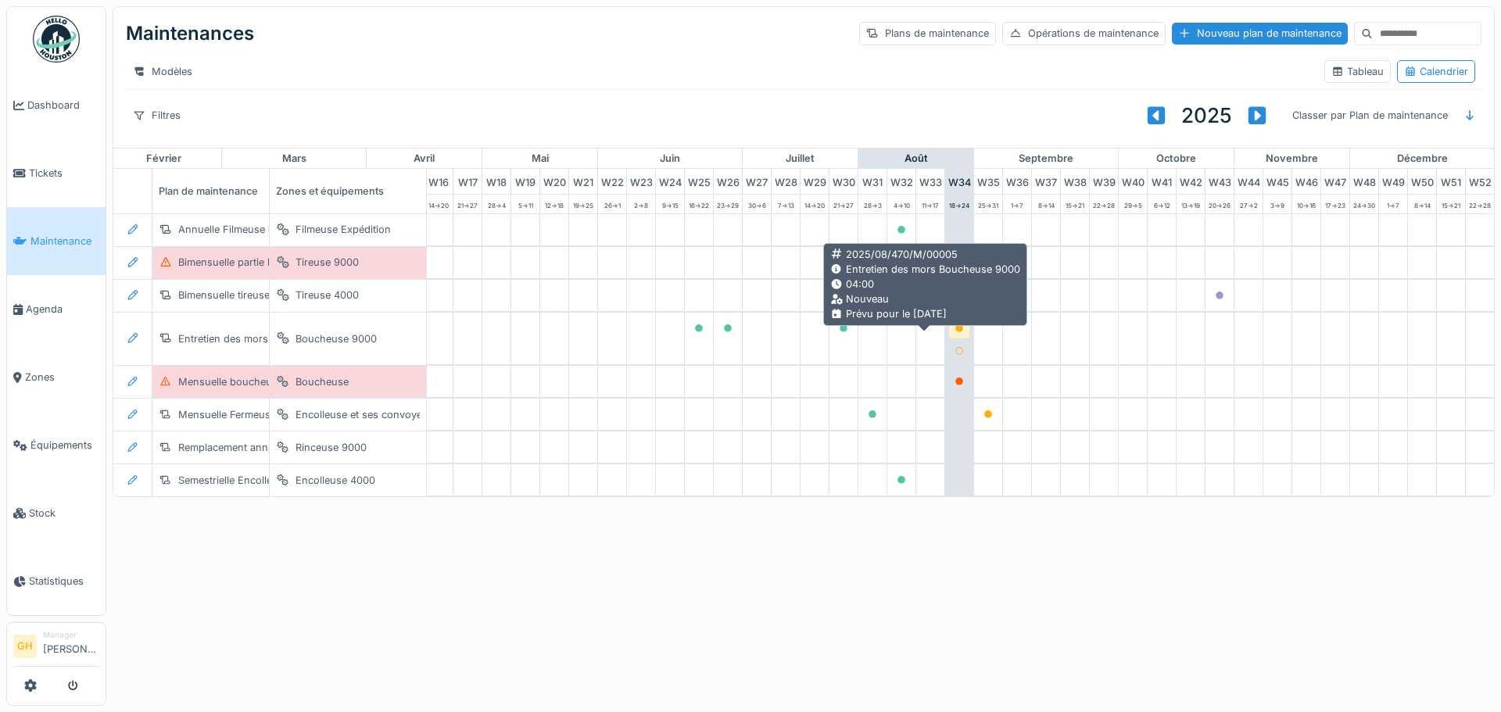
click at [954, 336] on div at bounding box center [958, 328] width 9 height 15
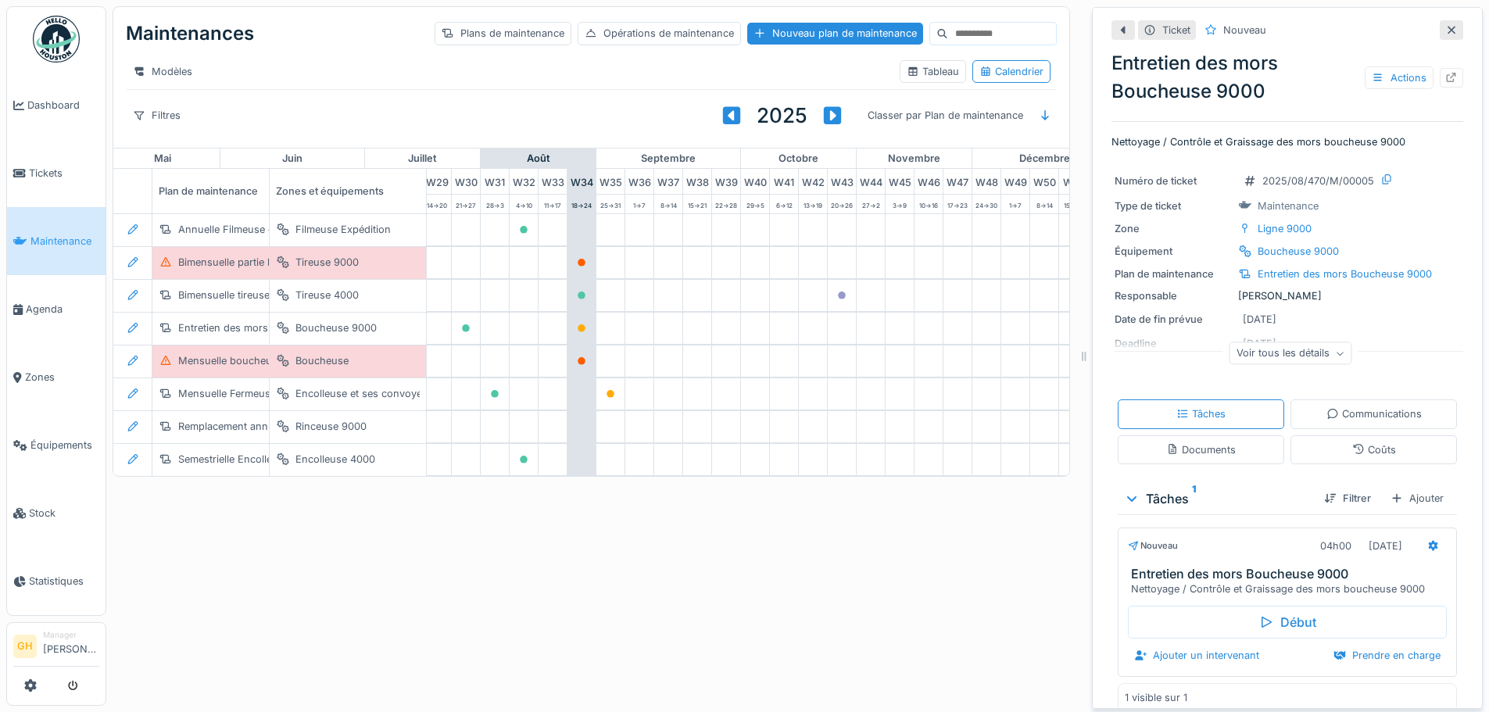
scroll to position [0, 862]
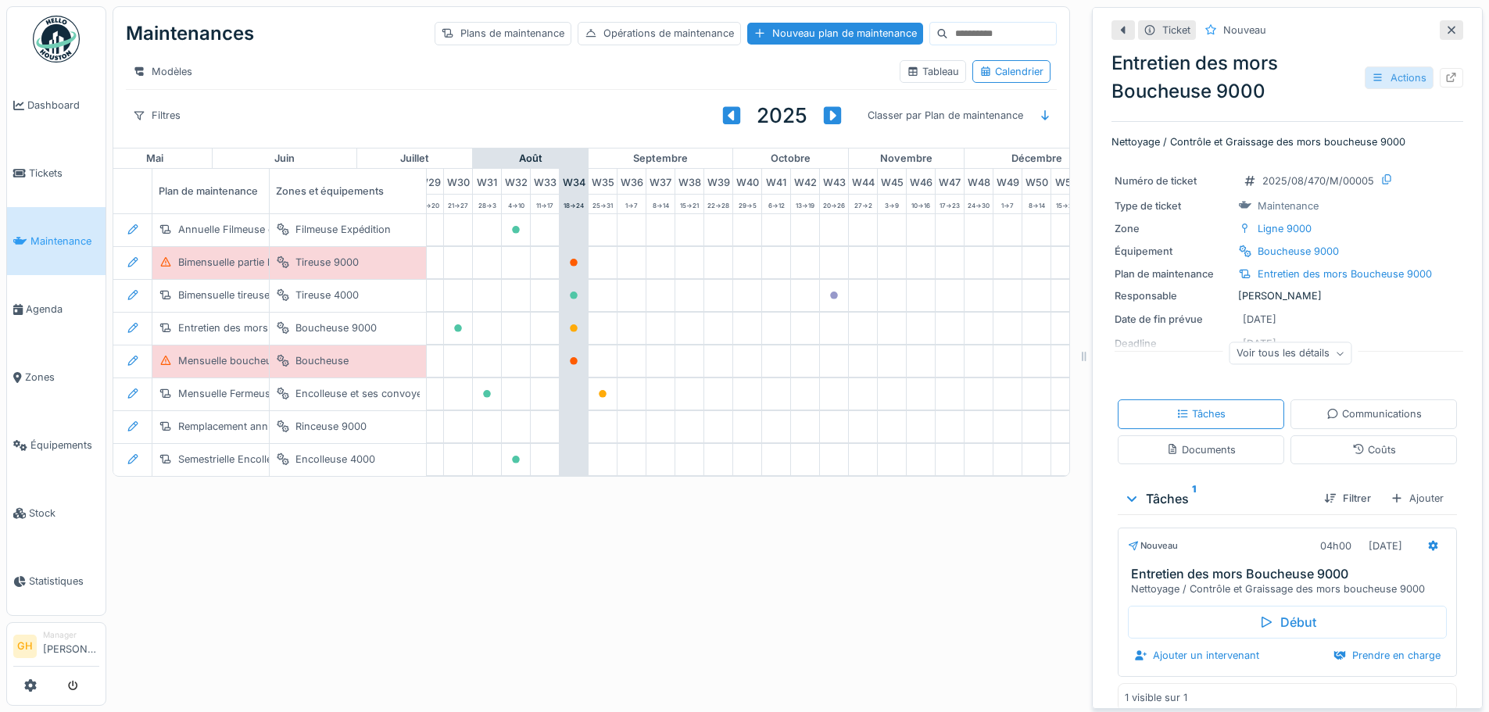
click at [1372, 83] on div at bounding box center [1378, 77] width 13 height 15
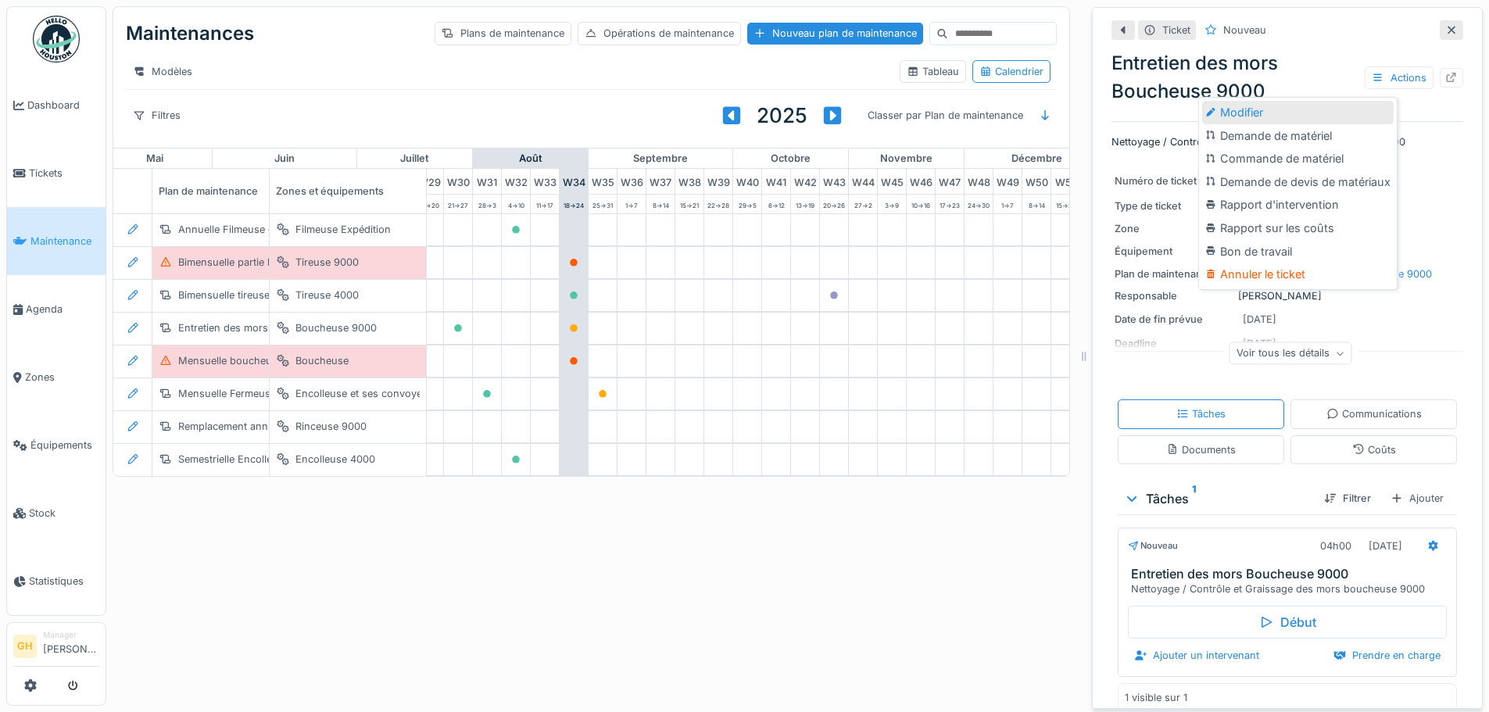
click at [1257, 111] on div "Modifier" at bounding box center [1298, 112] width 192 height 23
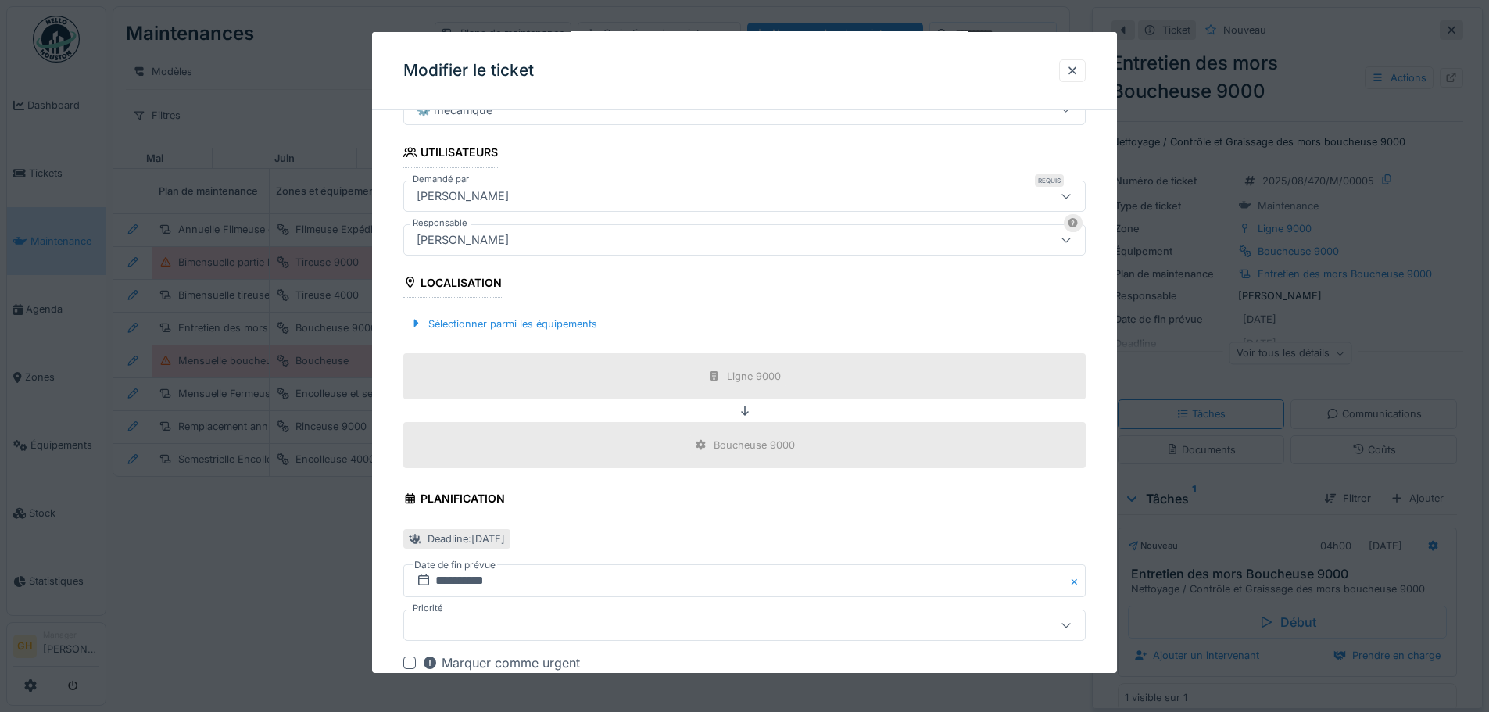
scroll to position [391, 0]
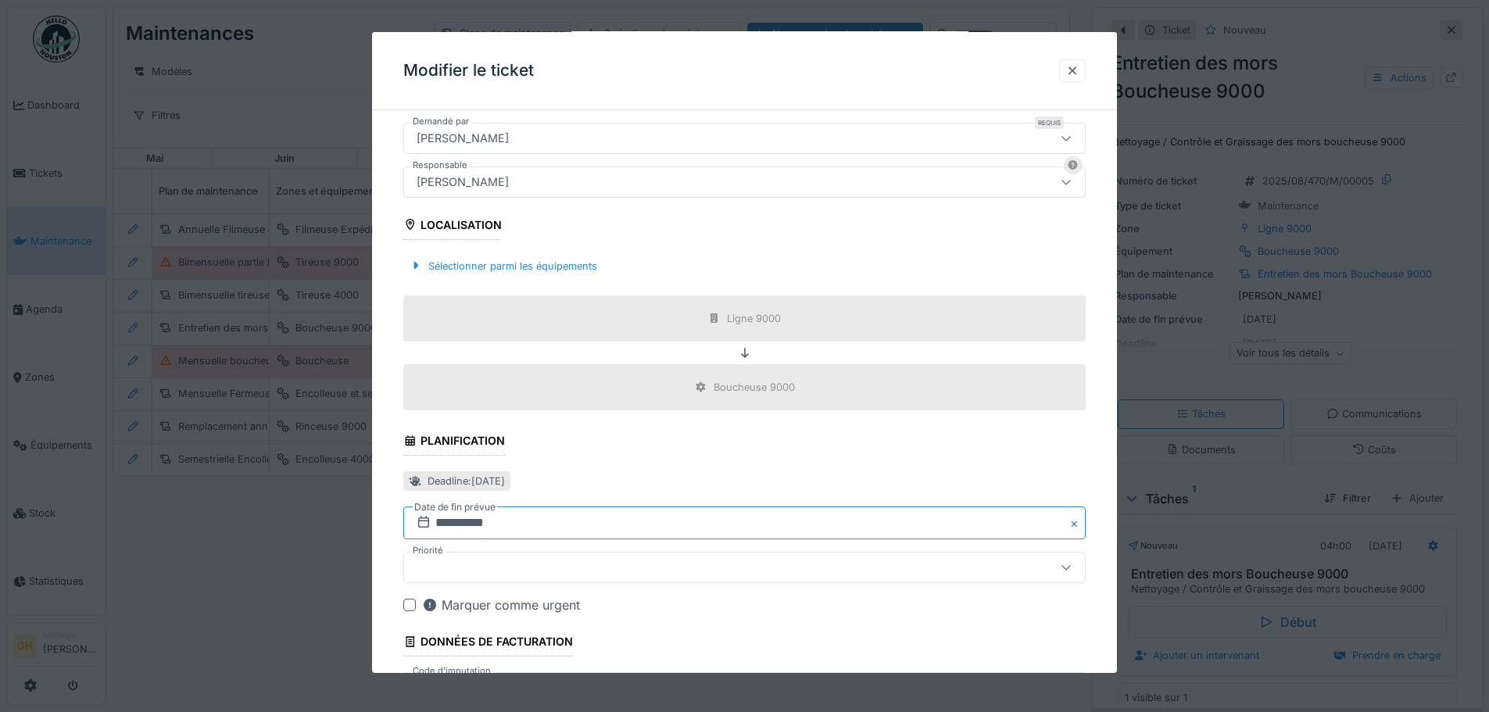
click at [629, 522] on input "**********" at bounding box center [744, 523] width 682 height 33
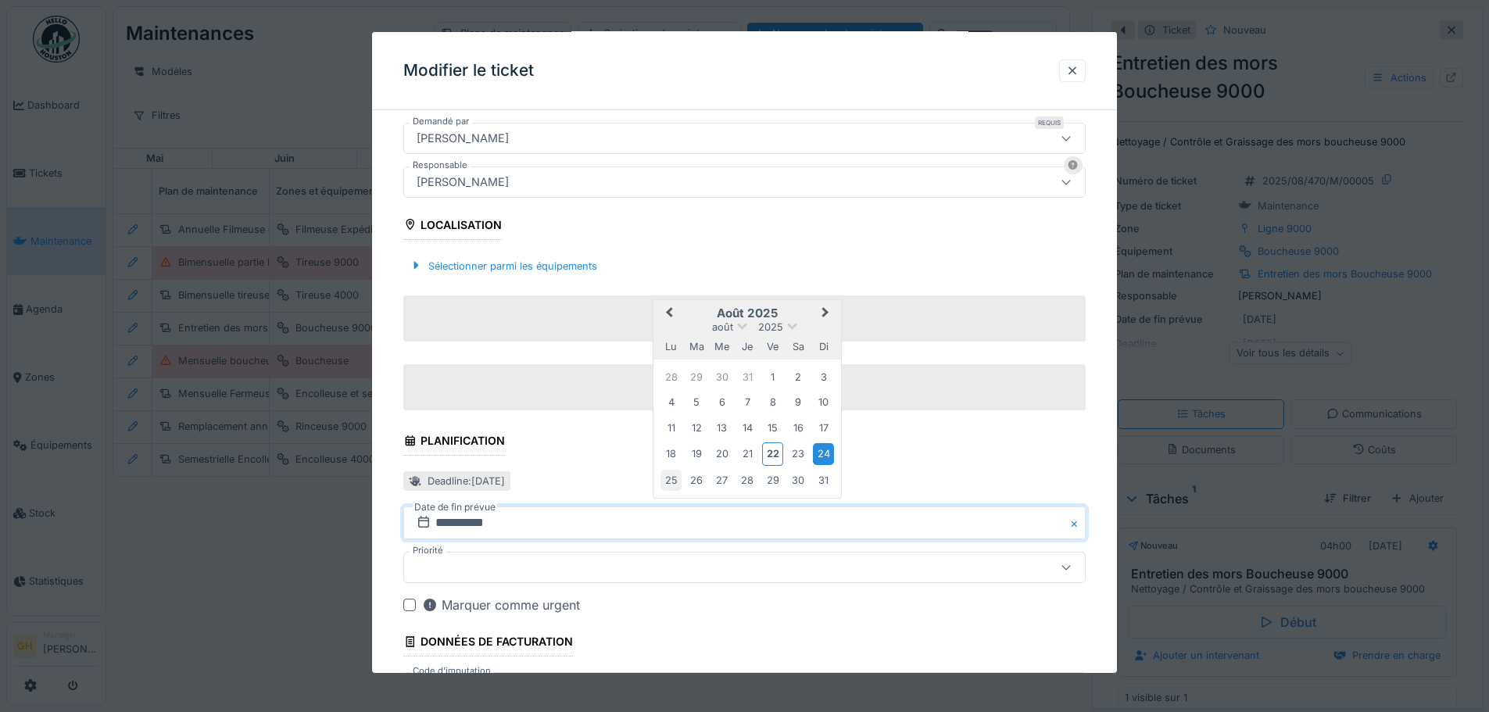
click at [668, 487] on div "25" at bounding box center [671, 480] width 21 height 21
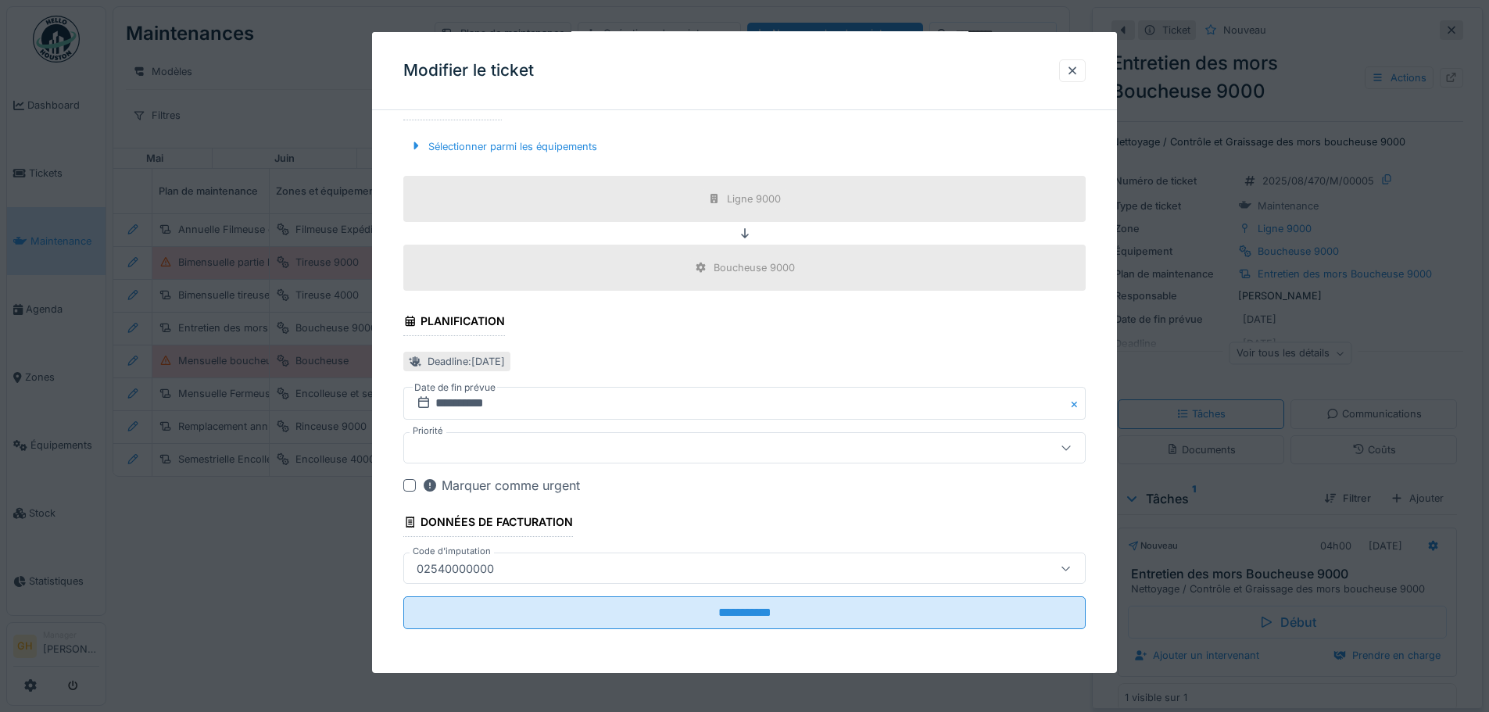
scroll to position [12, 0]
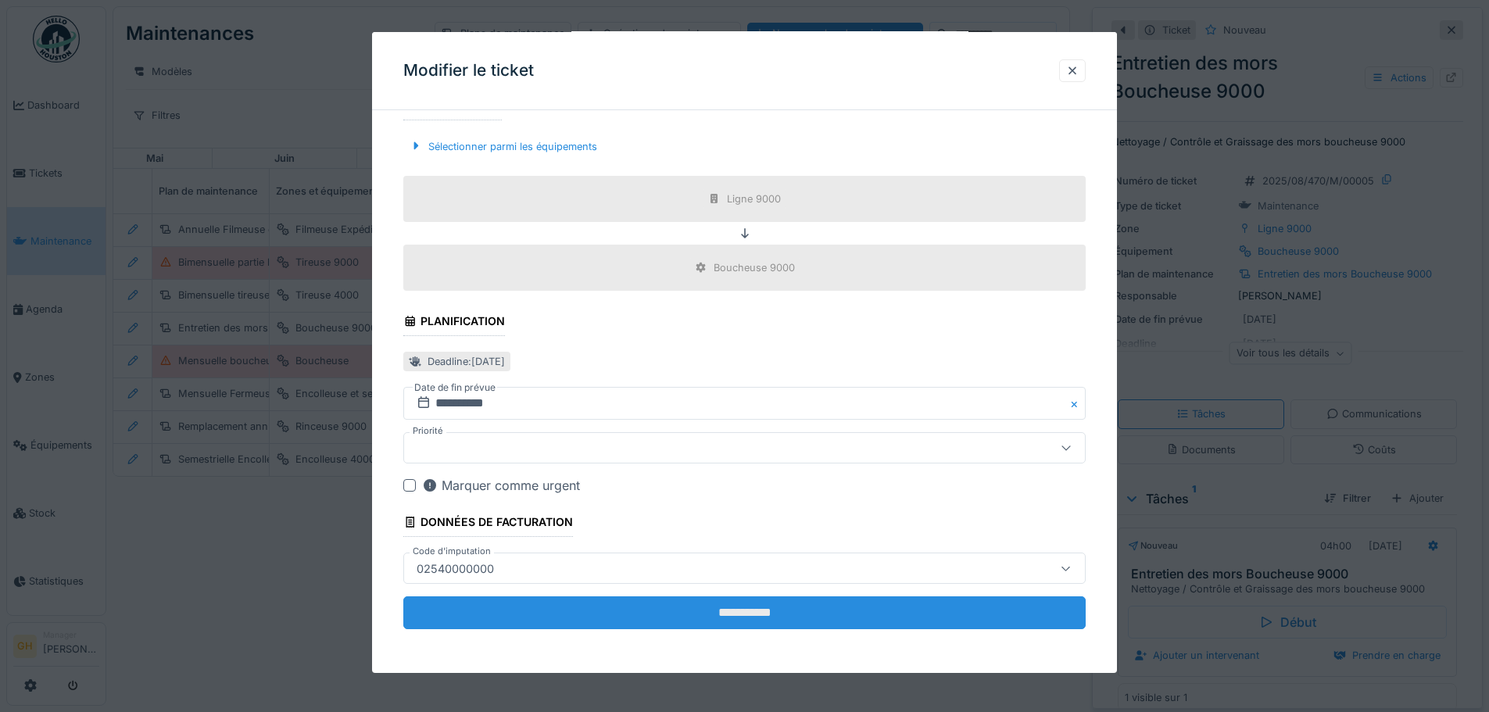
click at [650, 604] on input "**********" at bounding box center [744, 612] width 682 height 33
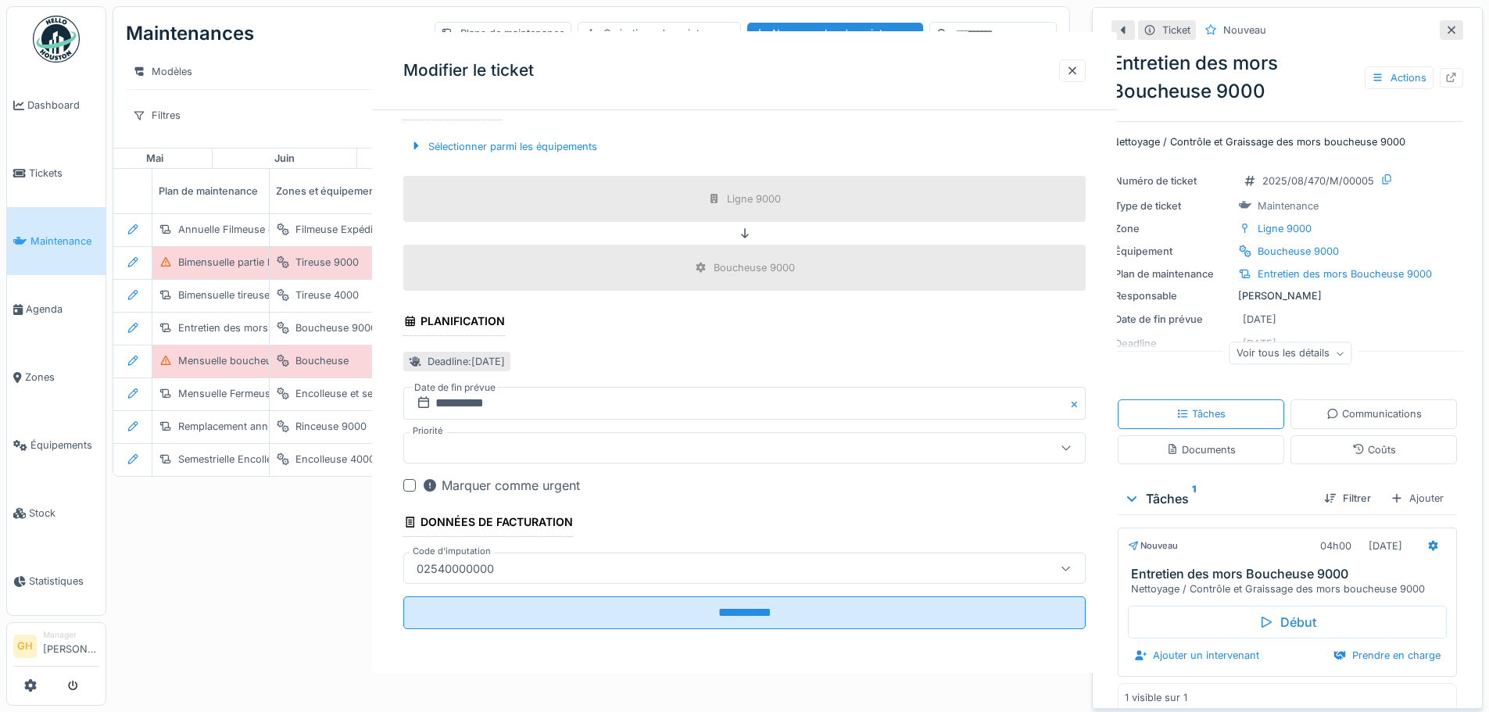
scroll to position [0, 0]
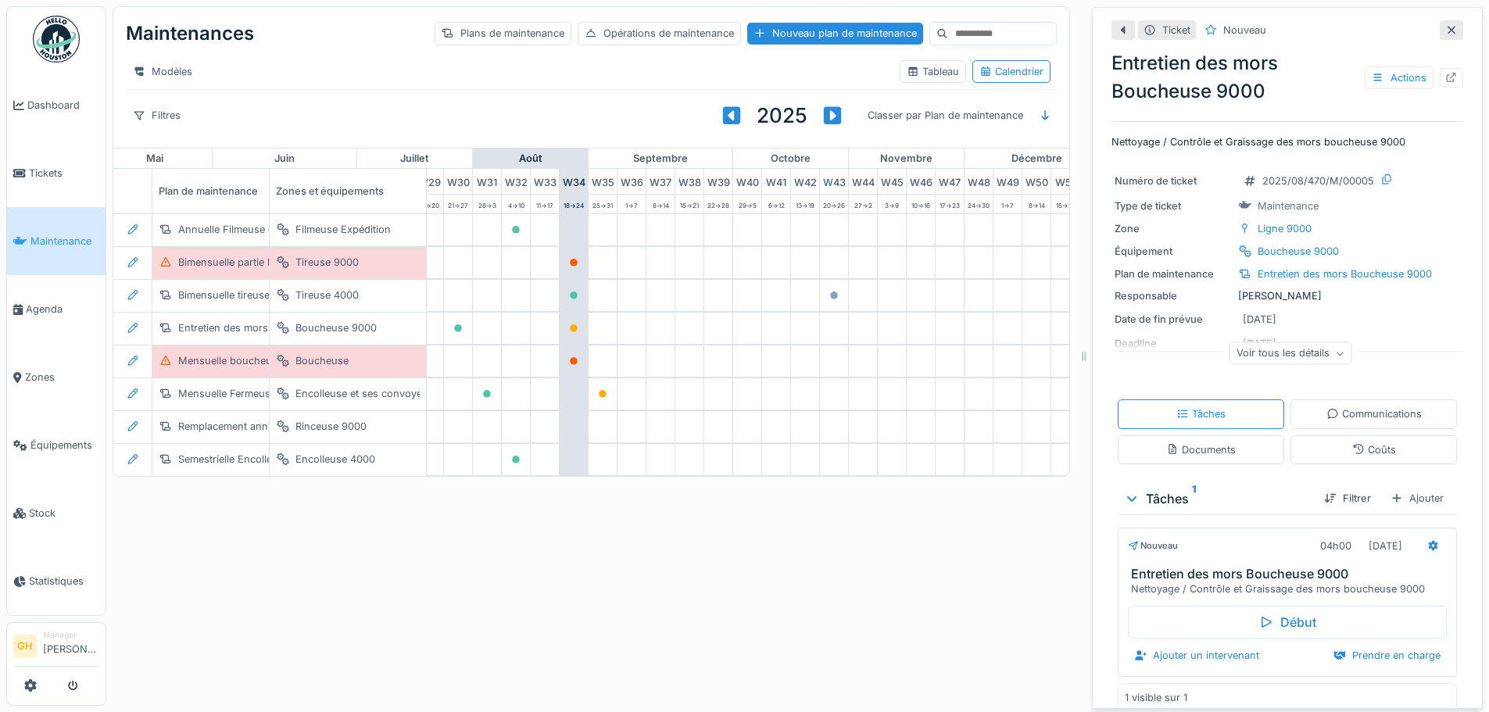
click at [1285, 346] on div "Voir tous les détails" at bounding box center [1291, 353] width 123 height 23
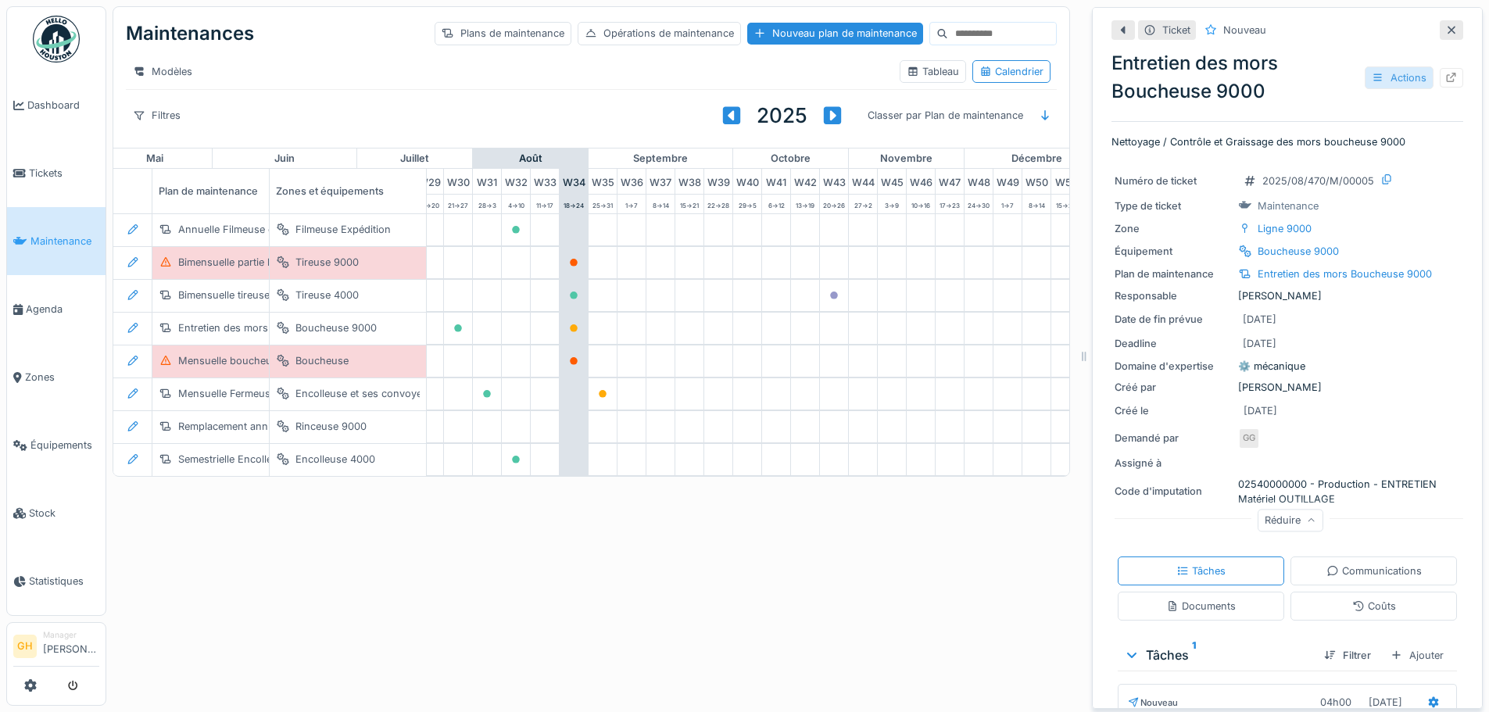
click at [1395, 70] on div "Actions" at bounding box center [1399, 77] width 69 height 23
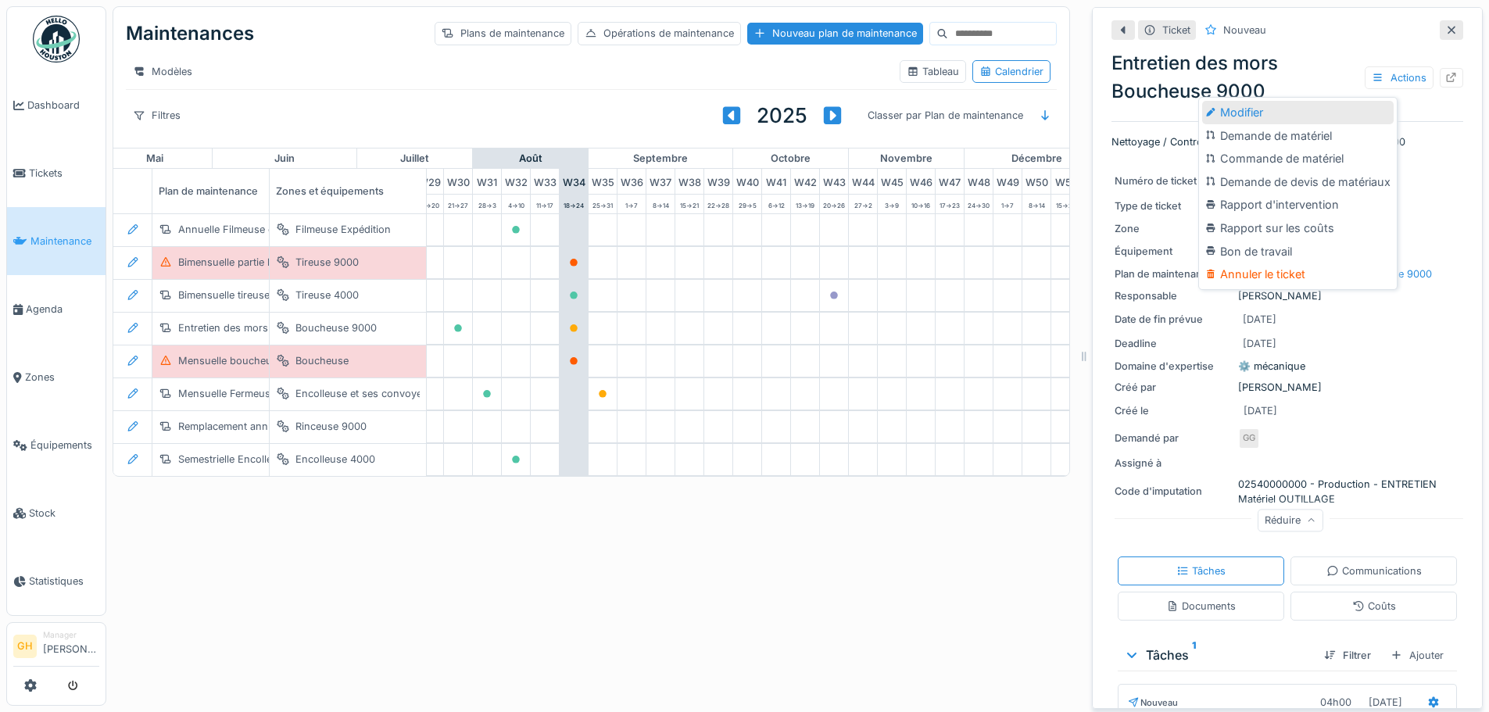
click at [1287, 104] on div "Modifier" at bounding box center [1298, 112] width 192 height 23
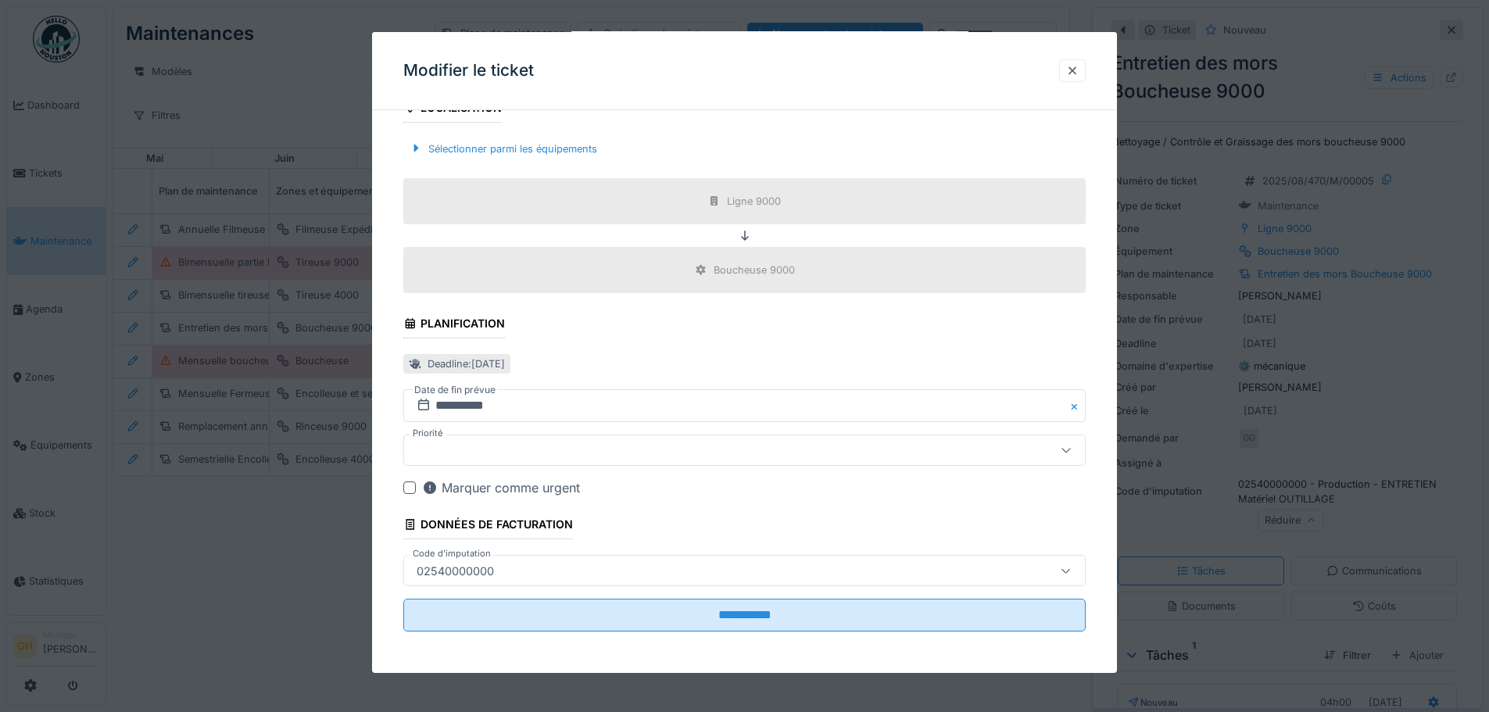
scroll to position [510, 0]
click at [505, 356] on div "Deadline : [DATE]" at bounding box center [466, 361] width 77 height 15
click at [1083, 405] on button "Close" at bounding box center [1077, 403] width 17 height 33
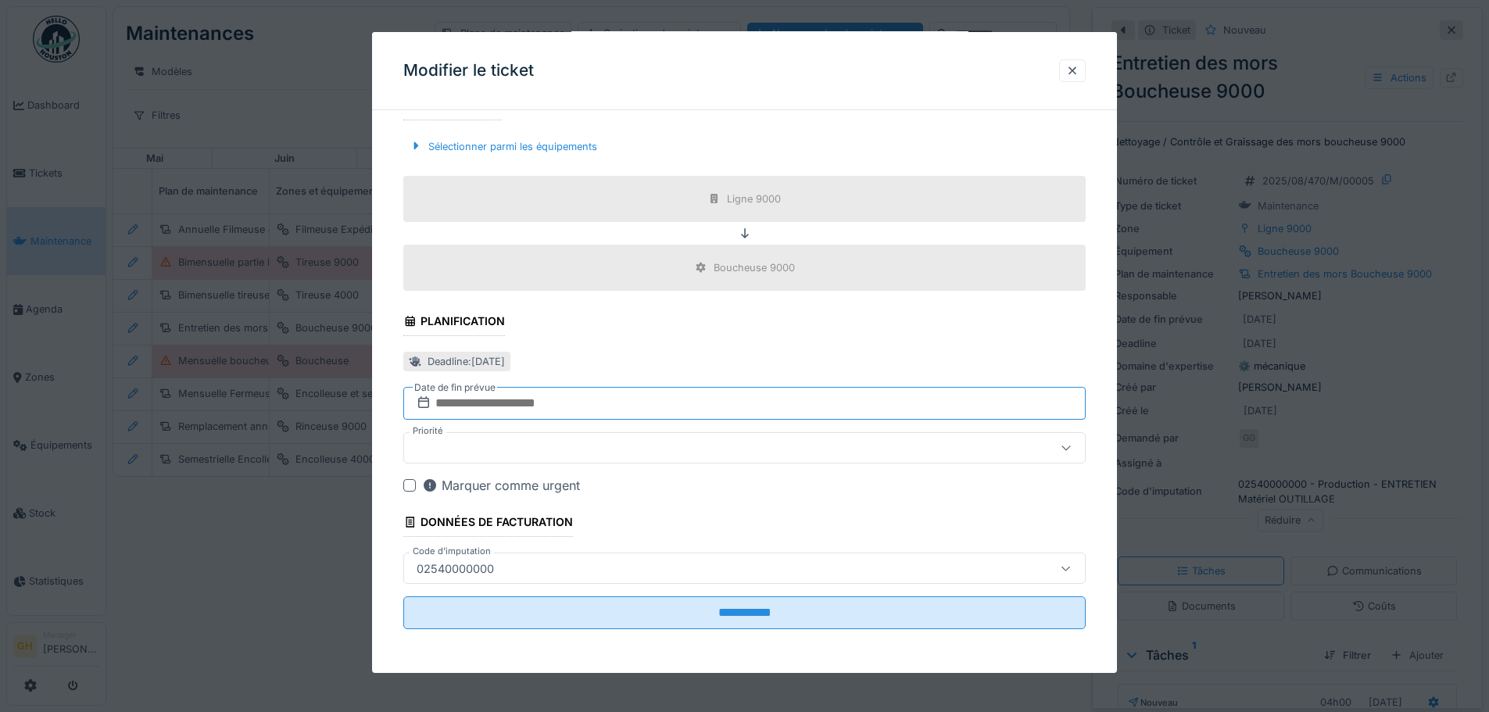
click at [643, 410] on input "text" at bounding box center [744, 403] width 682 height 33
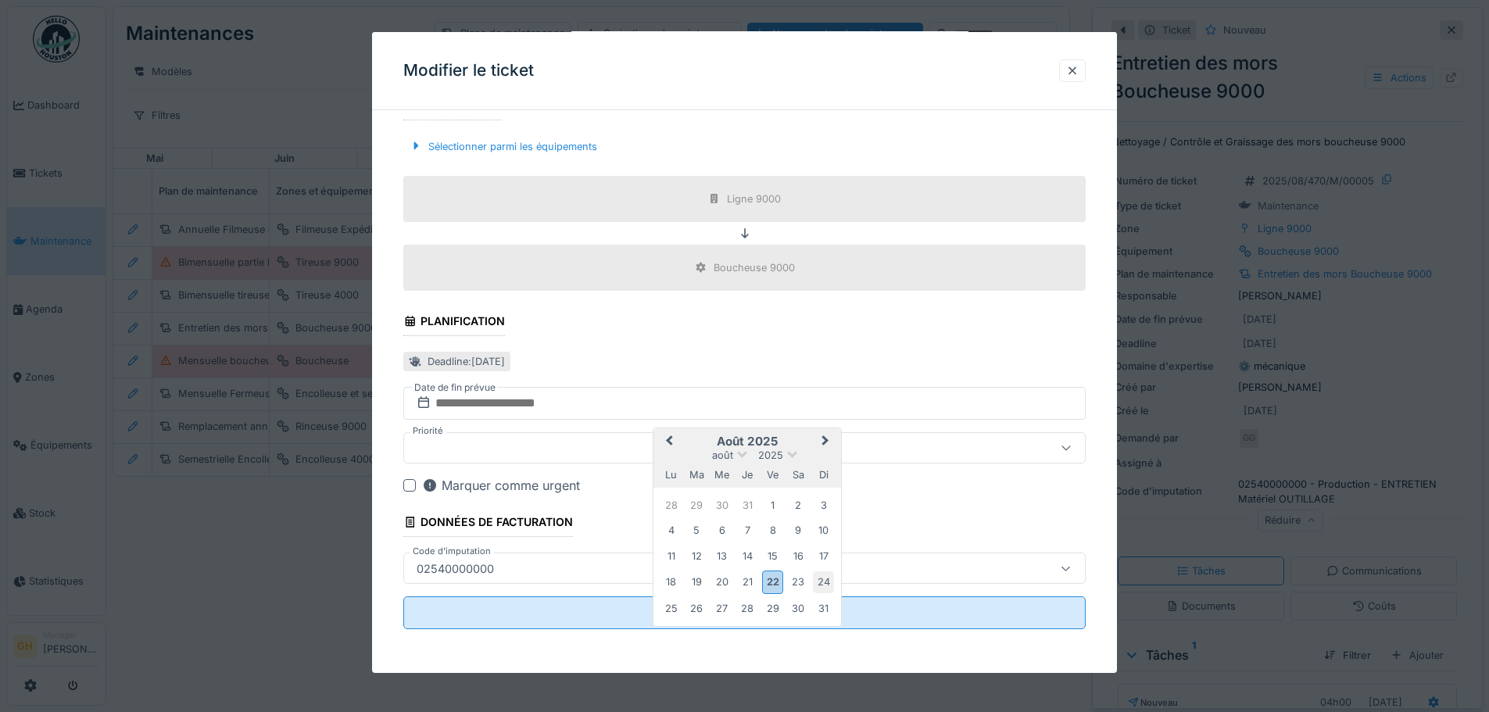
click at [821, 580] on div "24" at bounding box center [823, 581] width 21 height 21
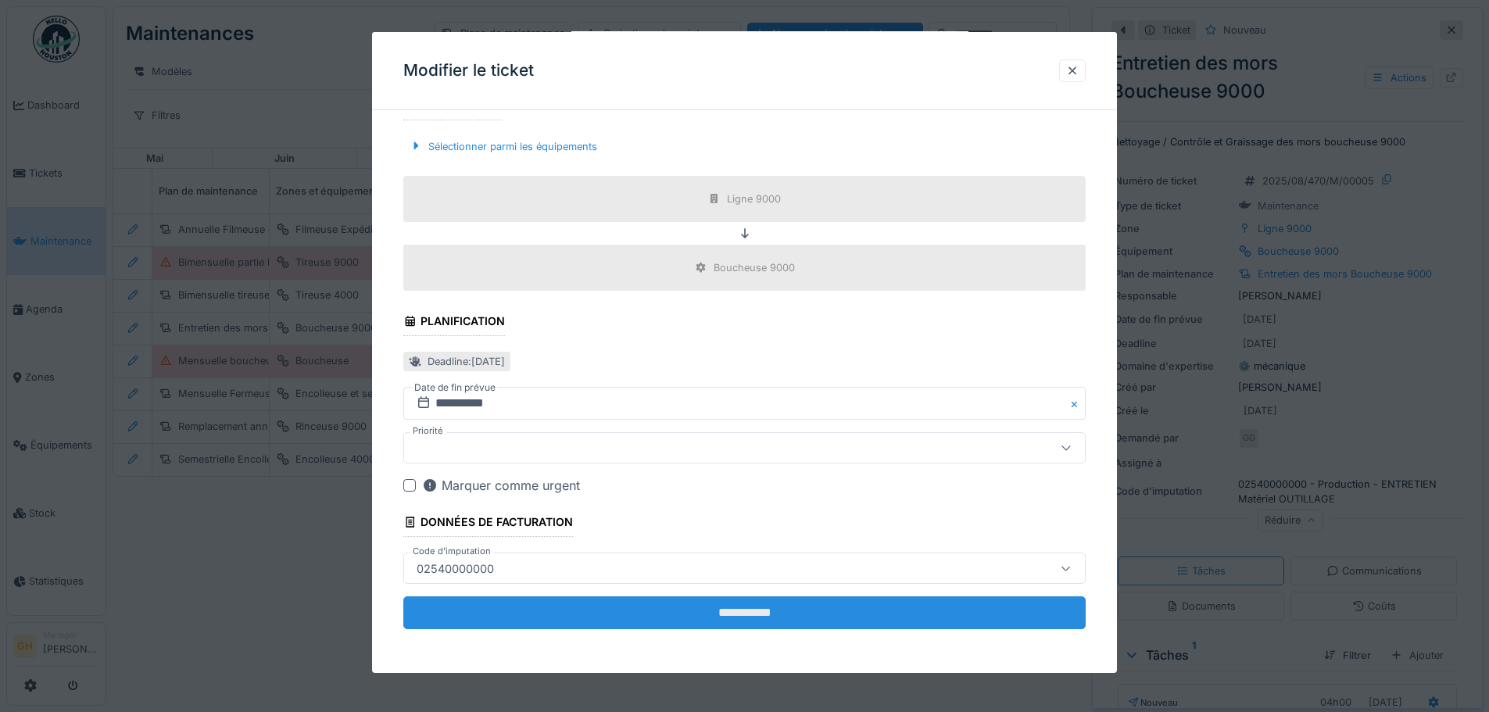
click at [740, 605] on input "**********" at bounding box center [744, 612] width 682 height 33
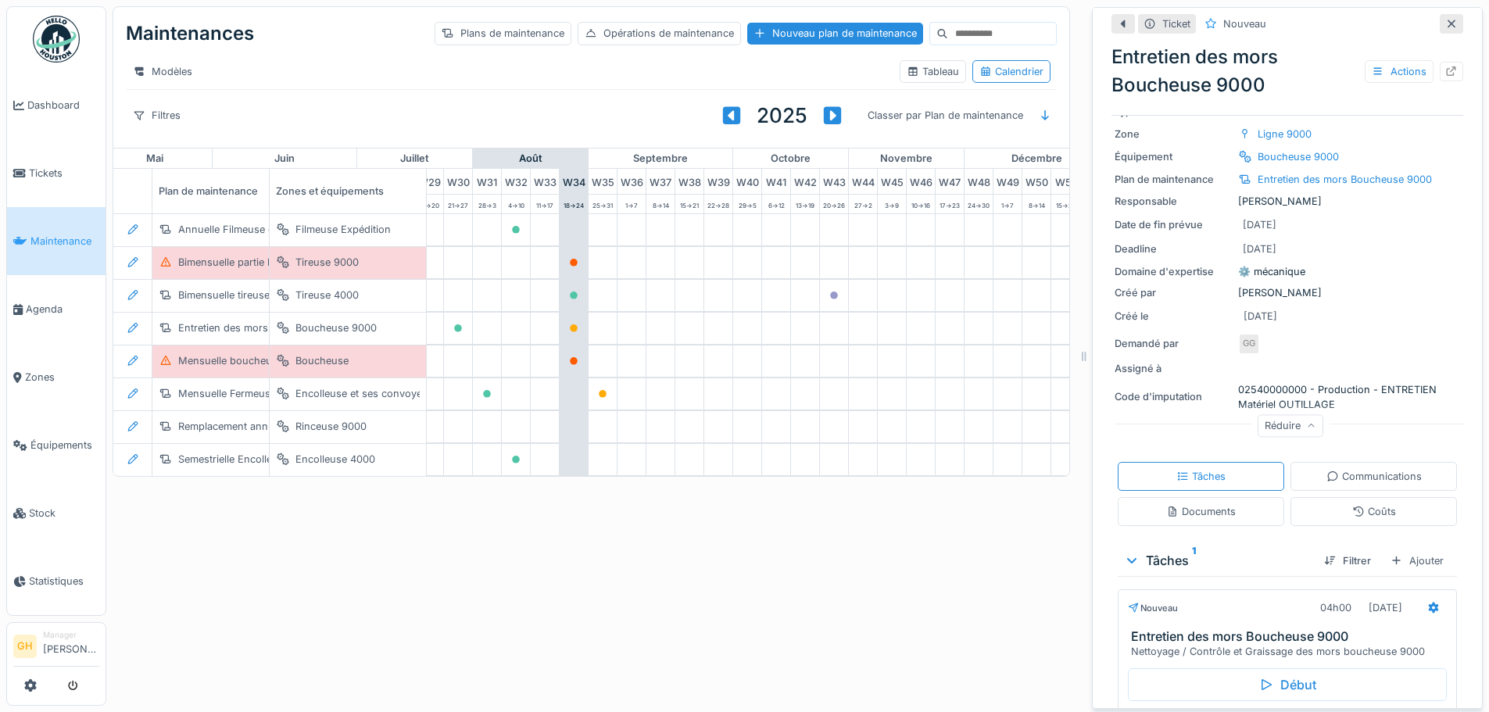
scroll to position [173, 0]
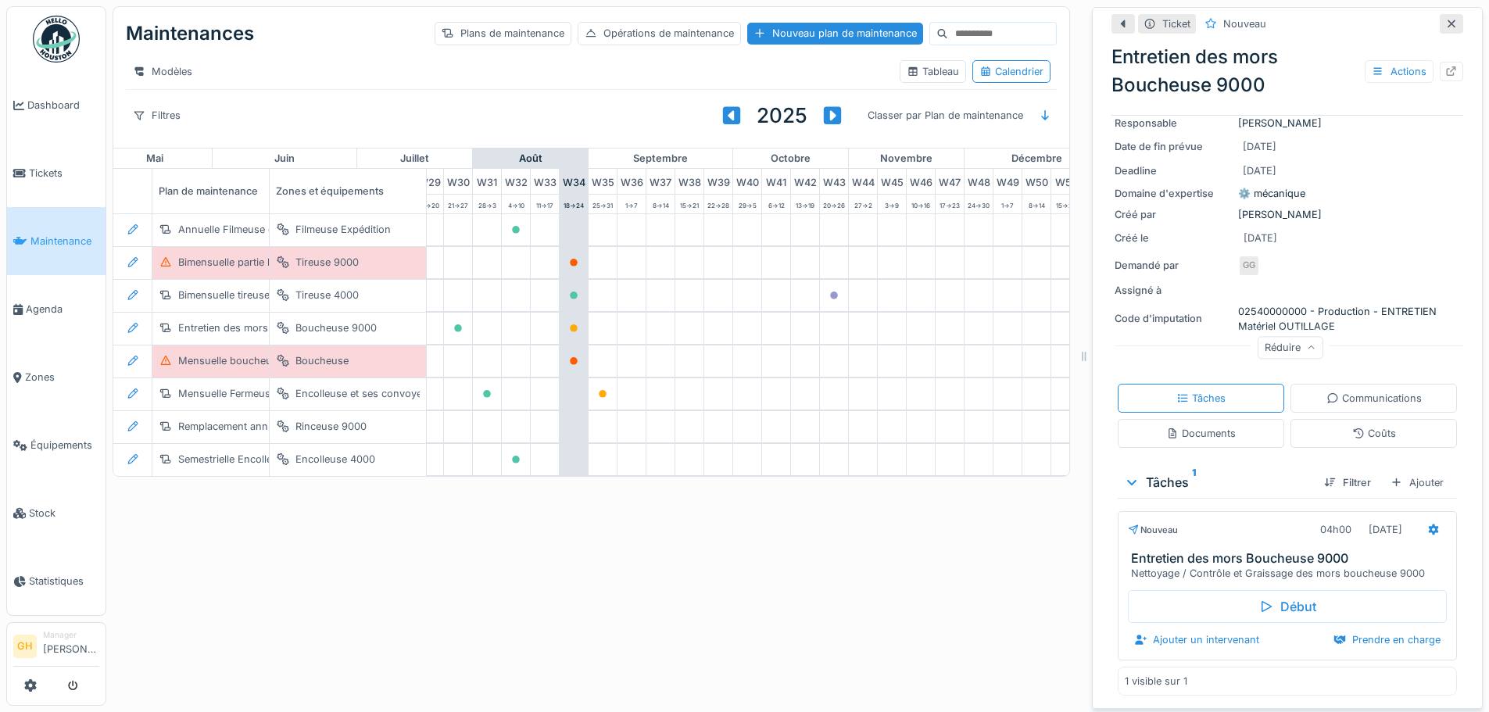
click at [447, 543] on div "Maintenances Plans de maintenance Opérations de maintenance Nouveau plan de mai…" at bounding box center [797, 356] width 1383 height 712
click at [1445, 19] on icon at bounding box center [1451, 24] width 13 height 10
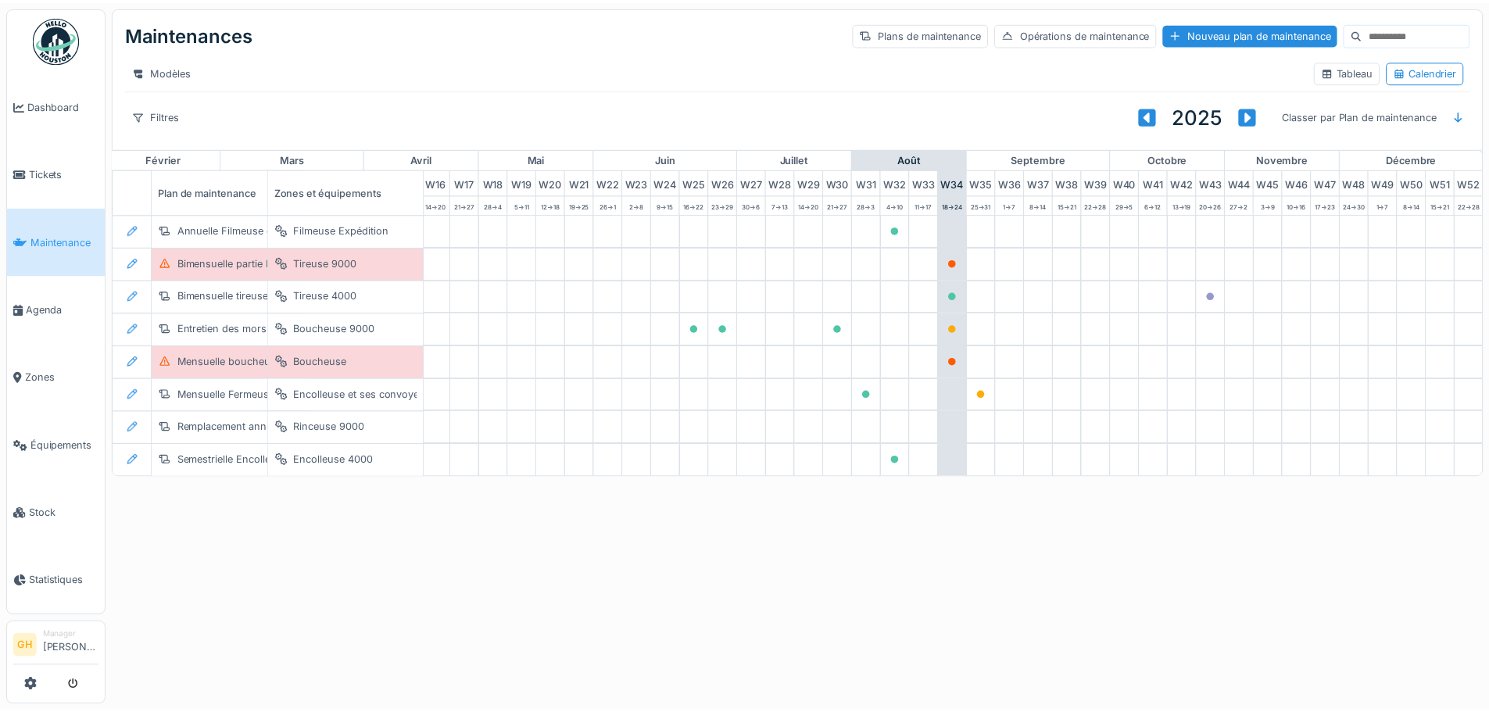
scroll to position [0, 512]
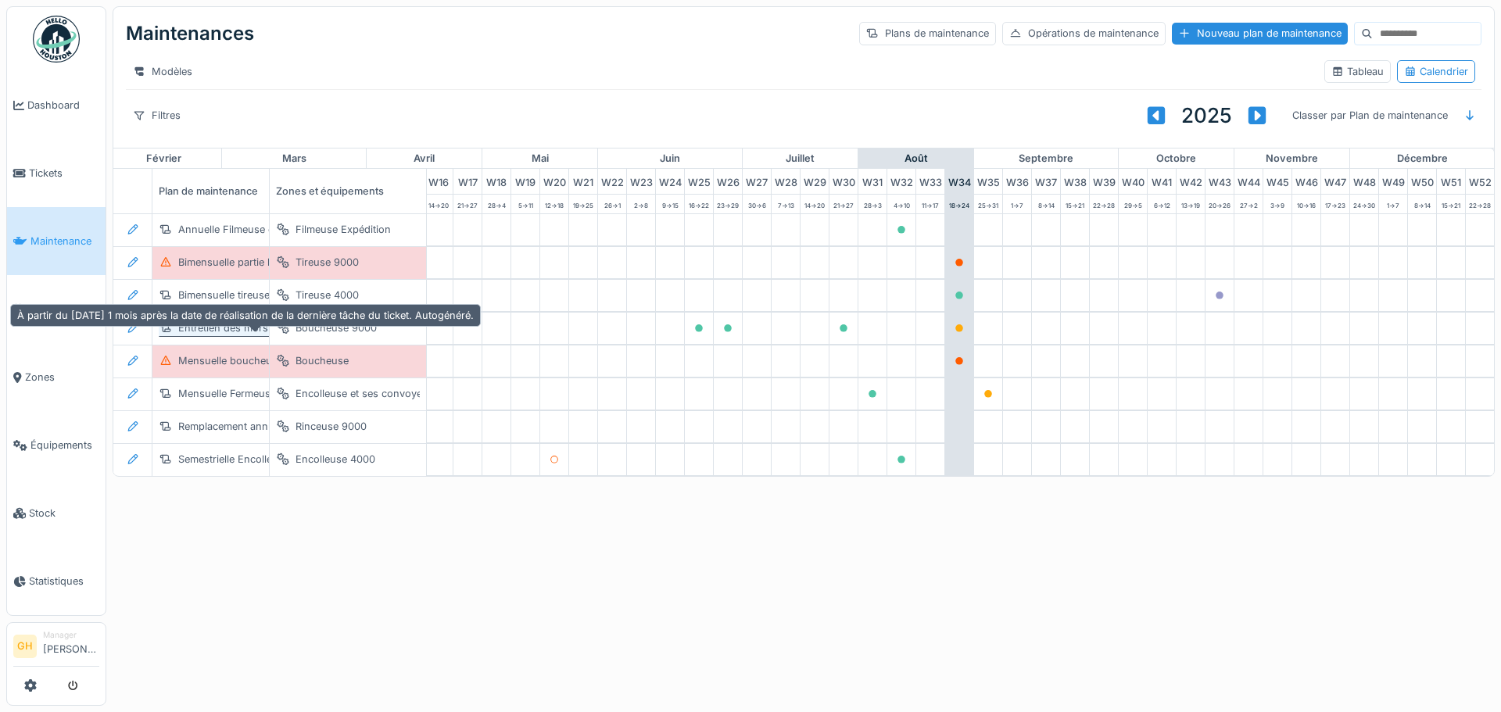
click at [252, 335] on div "Entretien des mors Boucheuse 9000" at bounding box center [265, 328] width 174 height 15
